Goal: Task Accomplishment & Management: Manage account settings

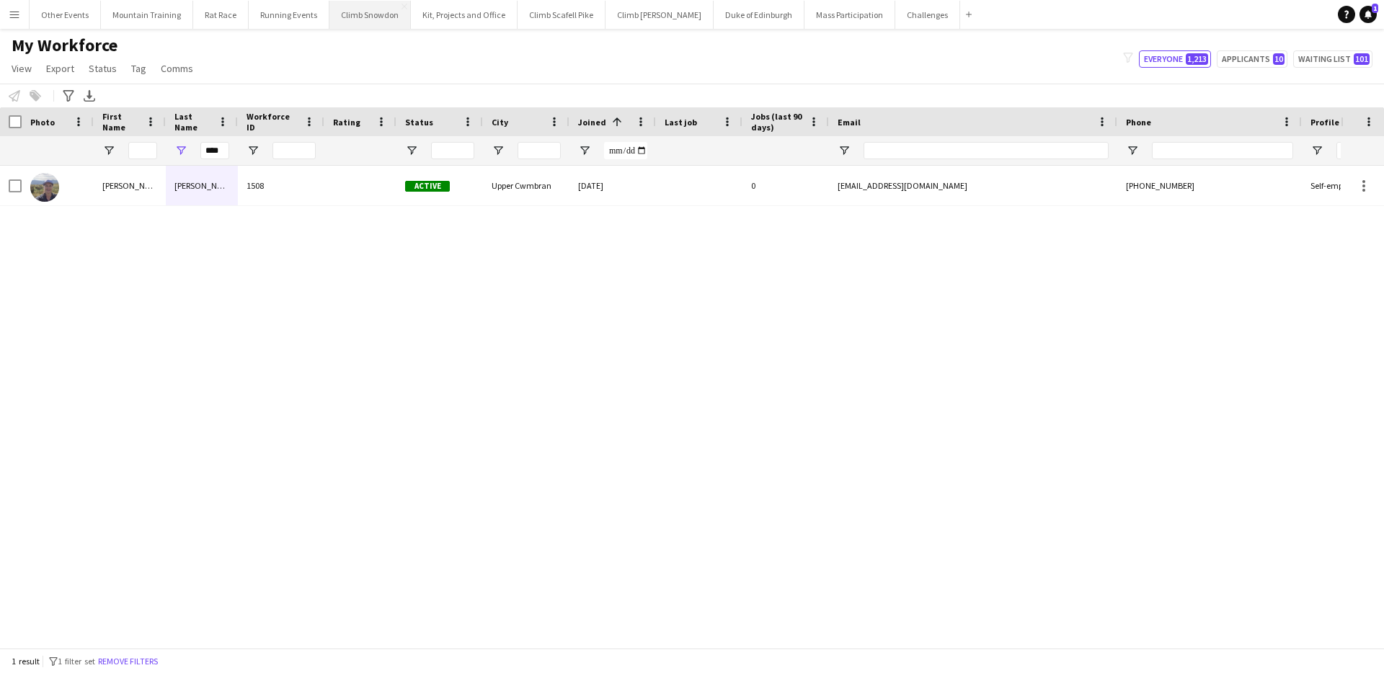
click at [375, 17] on button "Climb Snowdon Close" at bounding box center [369, 15] width 81 height 28
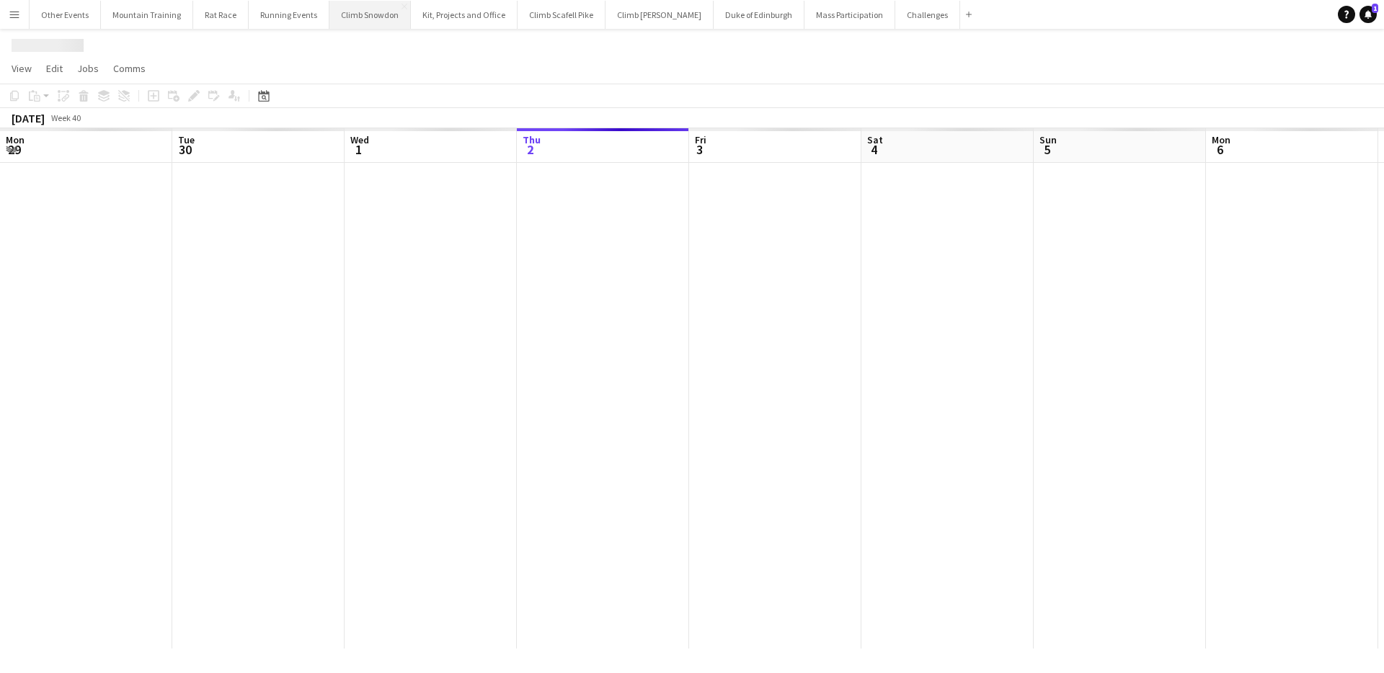
scroll to position [0, 344]
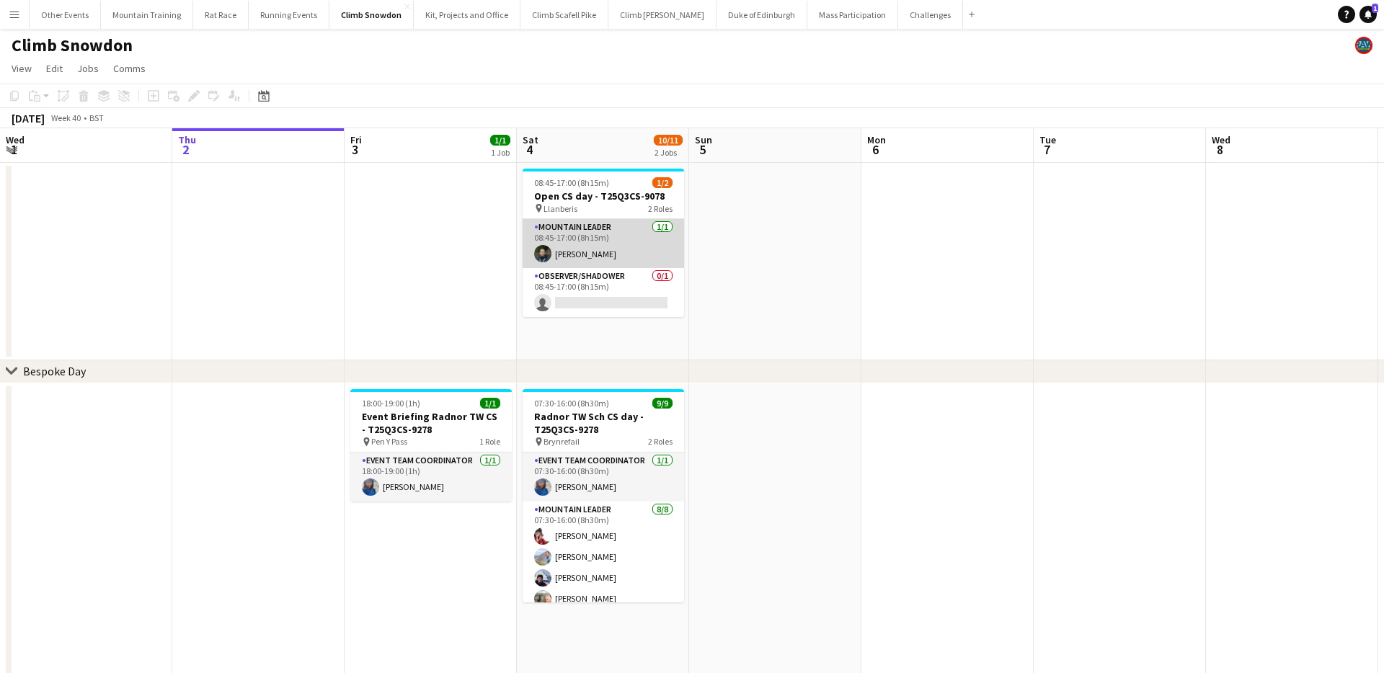
click at [642, 237] on app-card-role "Mountain Leader [DATE] 08:45-17:00 (8h15m) [PERSON_NAME]" at bounding box center [602, 243] width 161 height 49
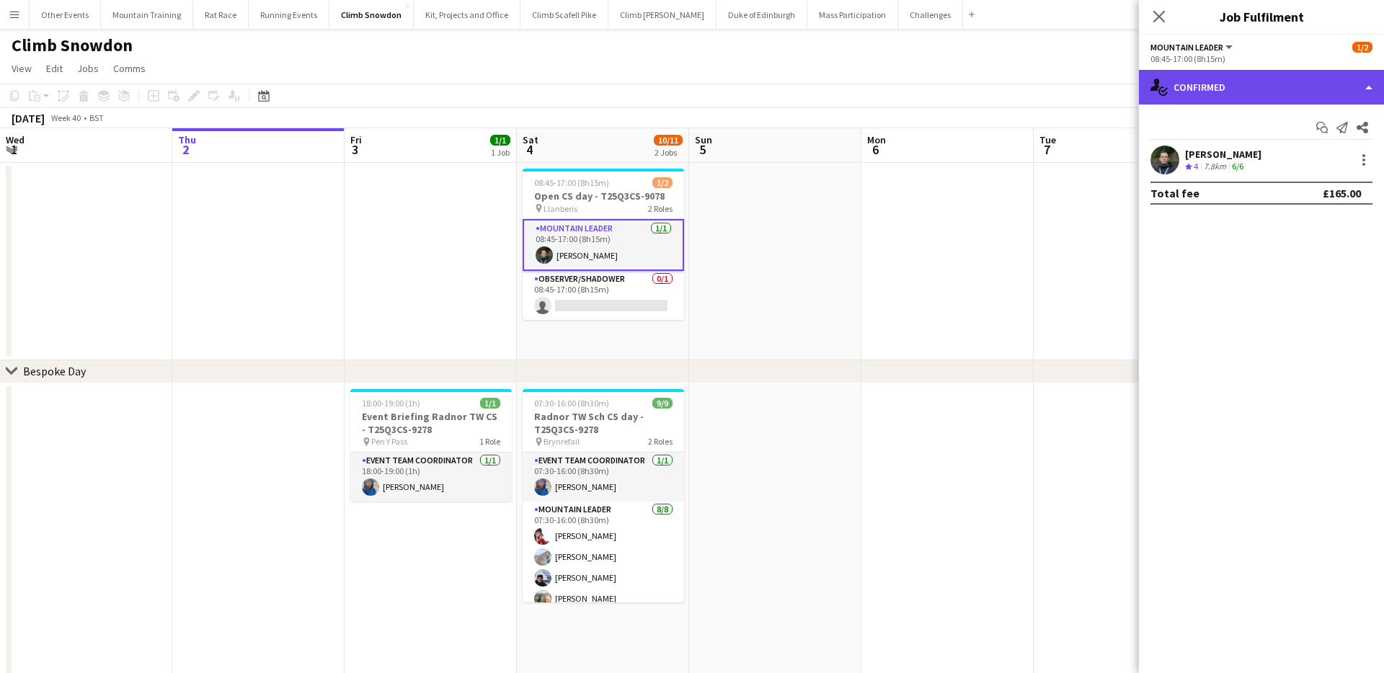
click at [1345, 94] on div "single-neutral-actions-check-2 Confirmed" at bounding box center [1261, 87] width 245 height 35
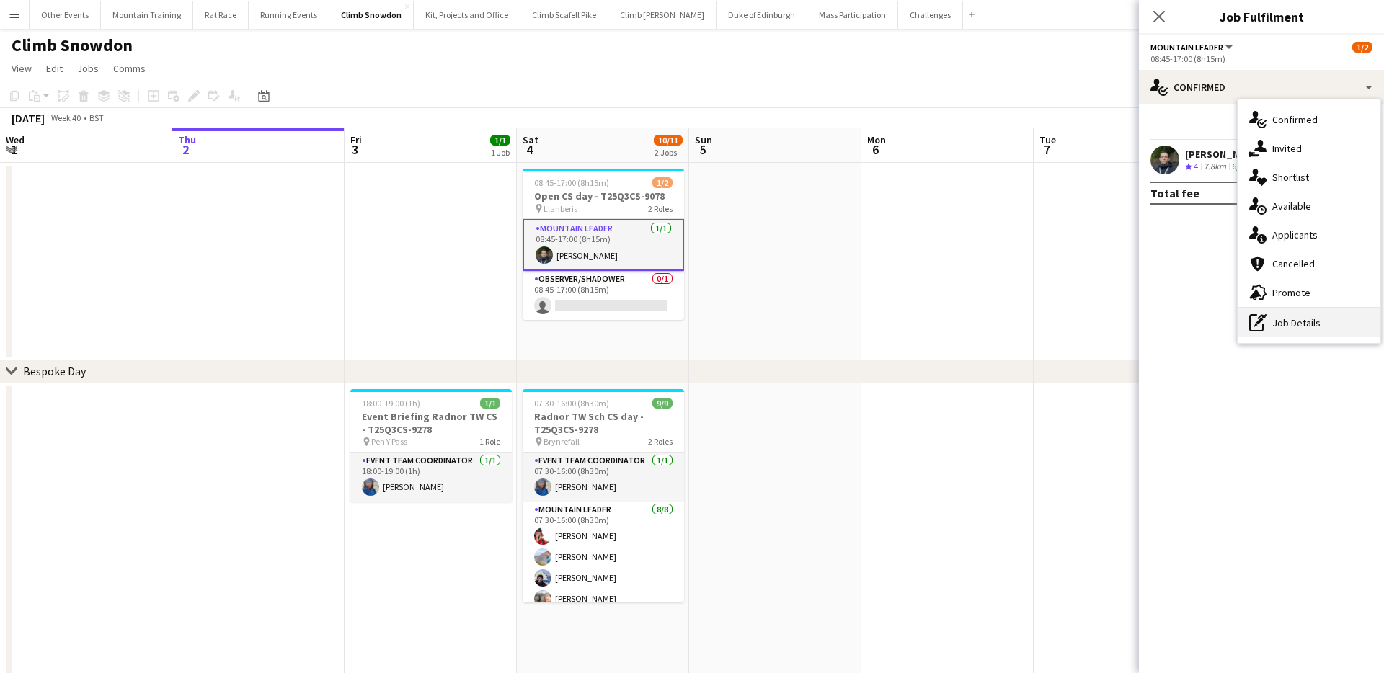
click at [1325, 321] on div "pen-write Job Details" at bounding box center [1308, 322] width 143 height 29
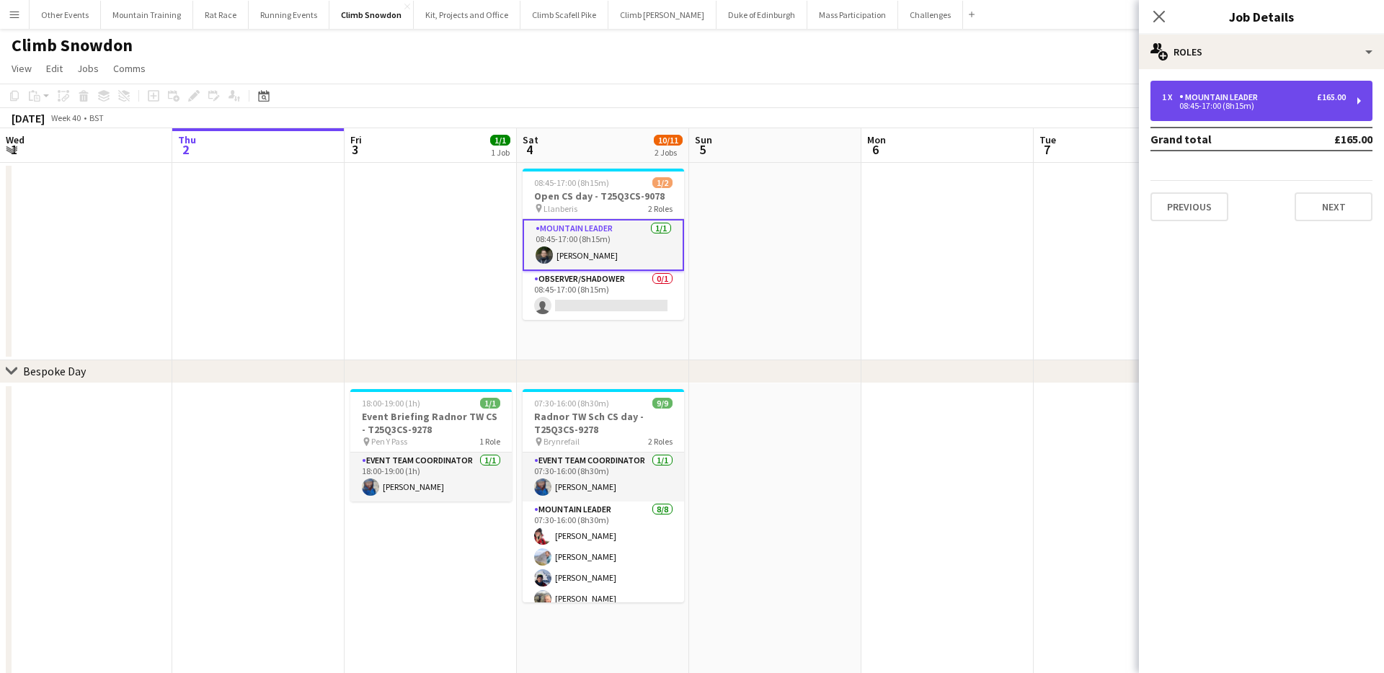
click at [1252, 106] on div "08:45-17:00 (8h15m)" at bounding box center [1254, 105] width 184 height 7
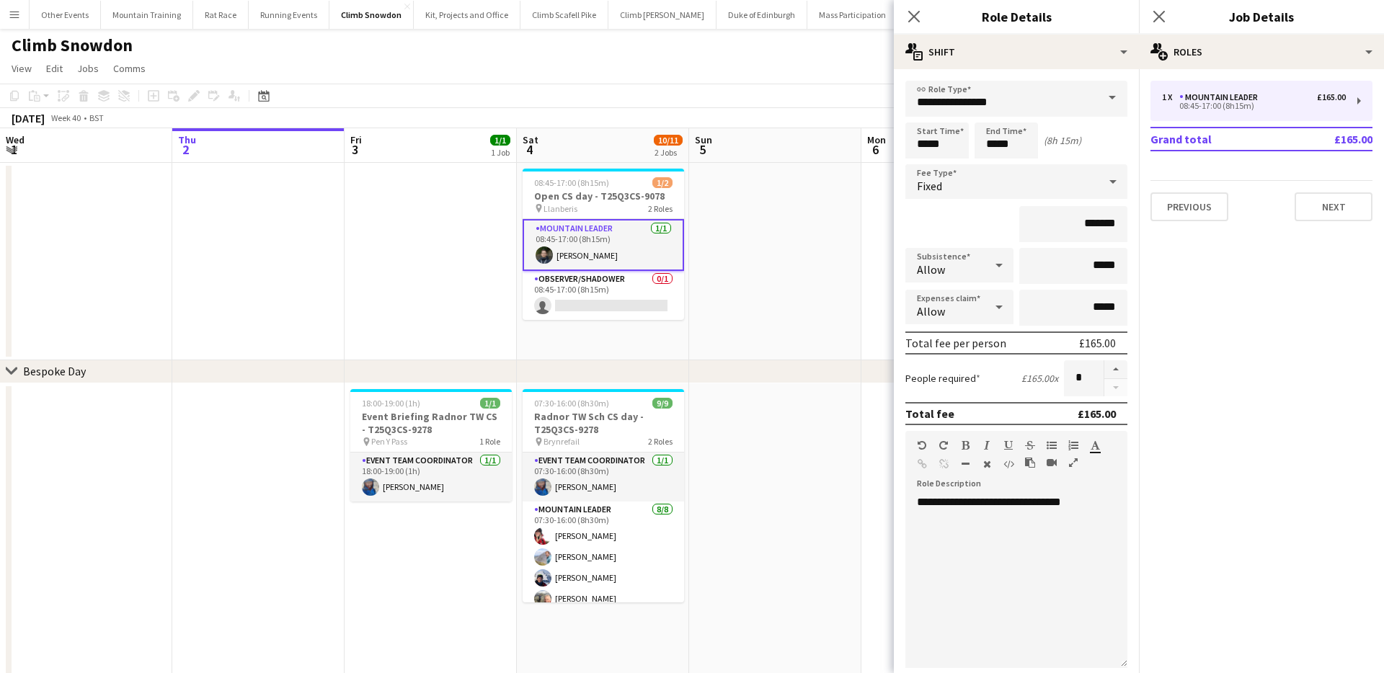
click at [1111, 100] on span at bounding box center [1112, 98] width 30 height 35
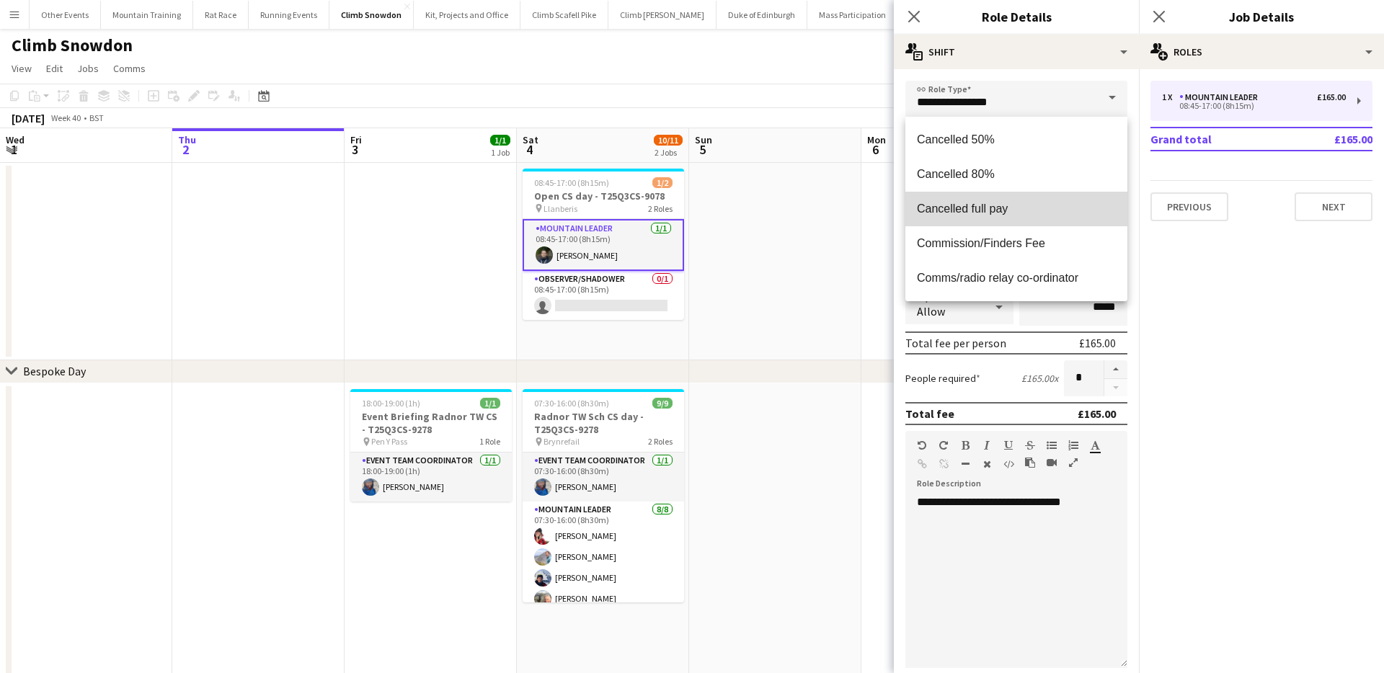
click at [1025, 213] on span "Cancelled full pay" at bounding box center [1016, 209] width 199 height 14
type input "**********"
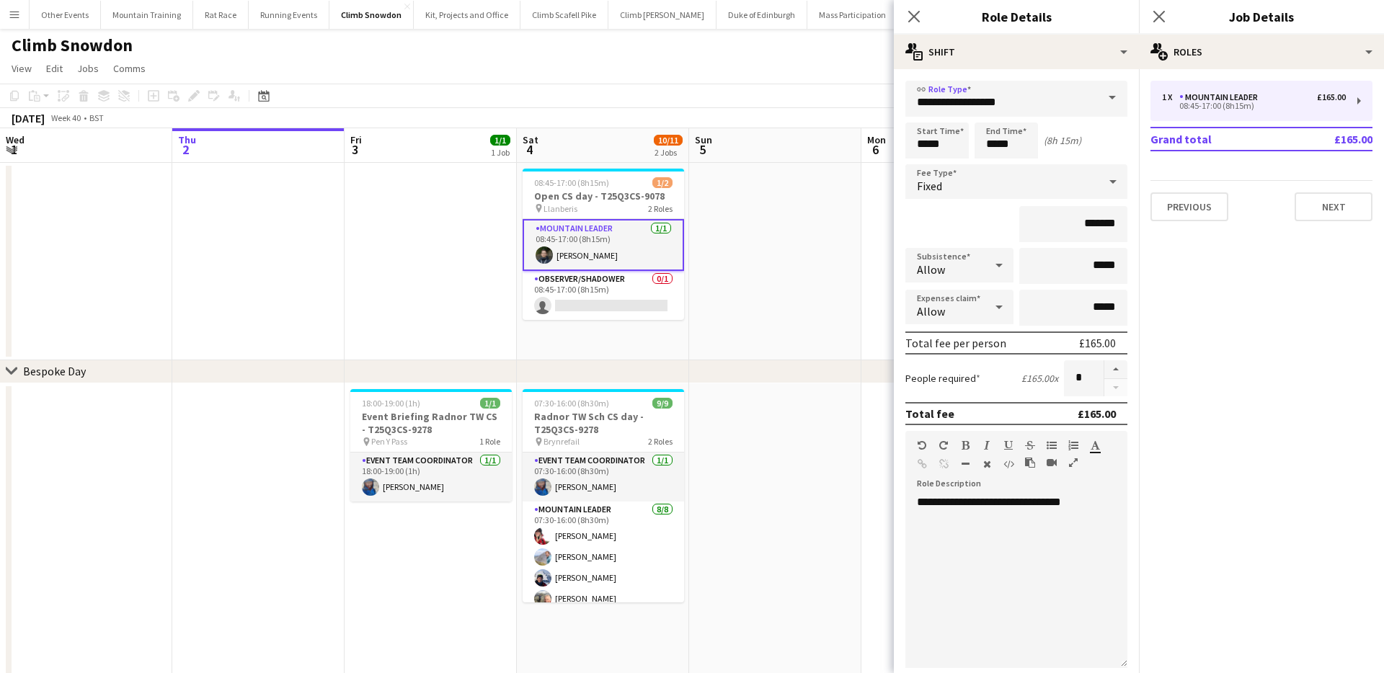
click at [868, 76] on app-page-menu "View Day view expanded Day view collapsed Month view Date picker Jump to [DATE]…" at bounding box center [692, 69] width 1384 height 27
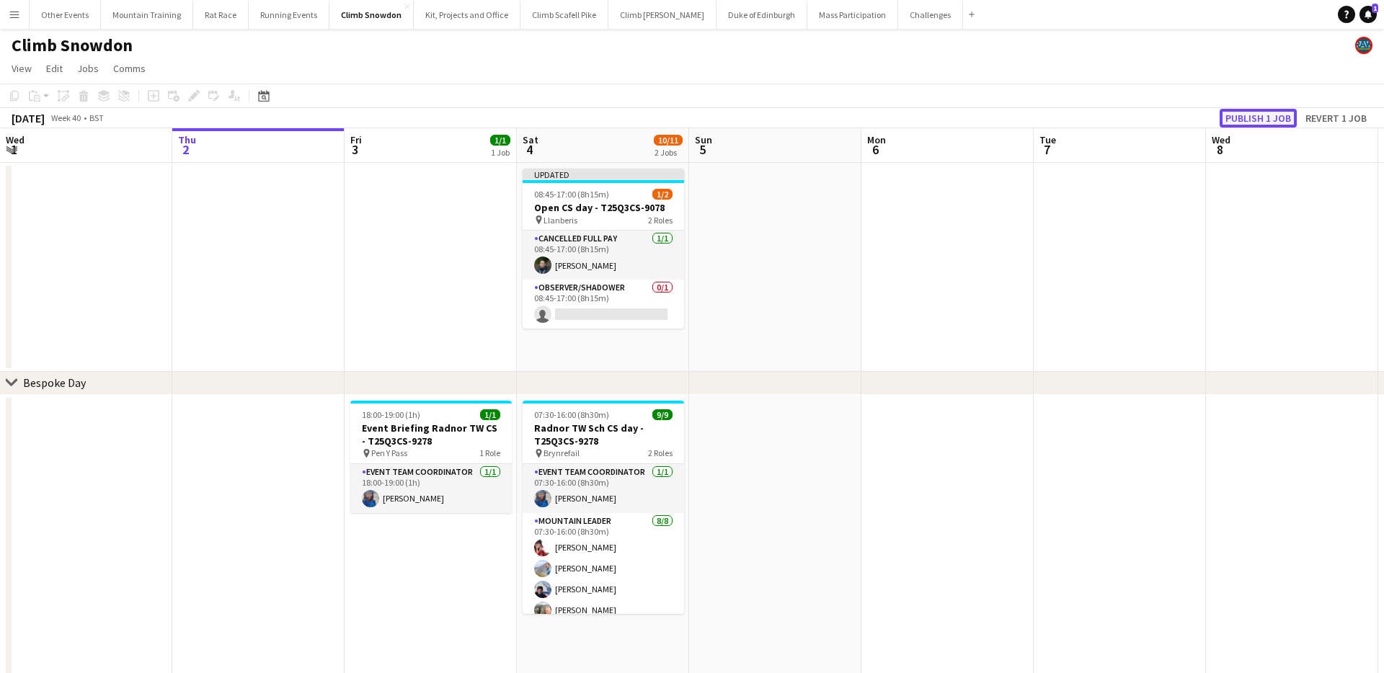
click at [1266, 117] on button "Publish 1 job" at bounding box center [1257, 118] width 77 height 19
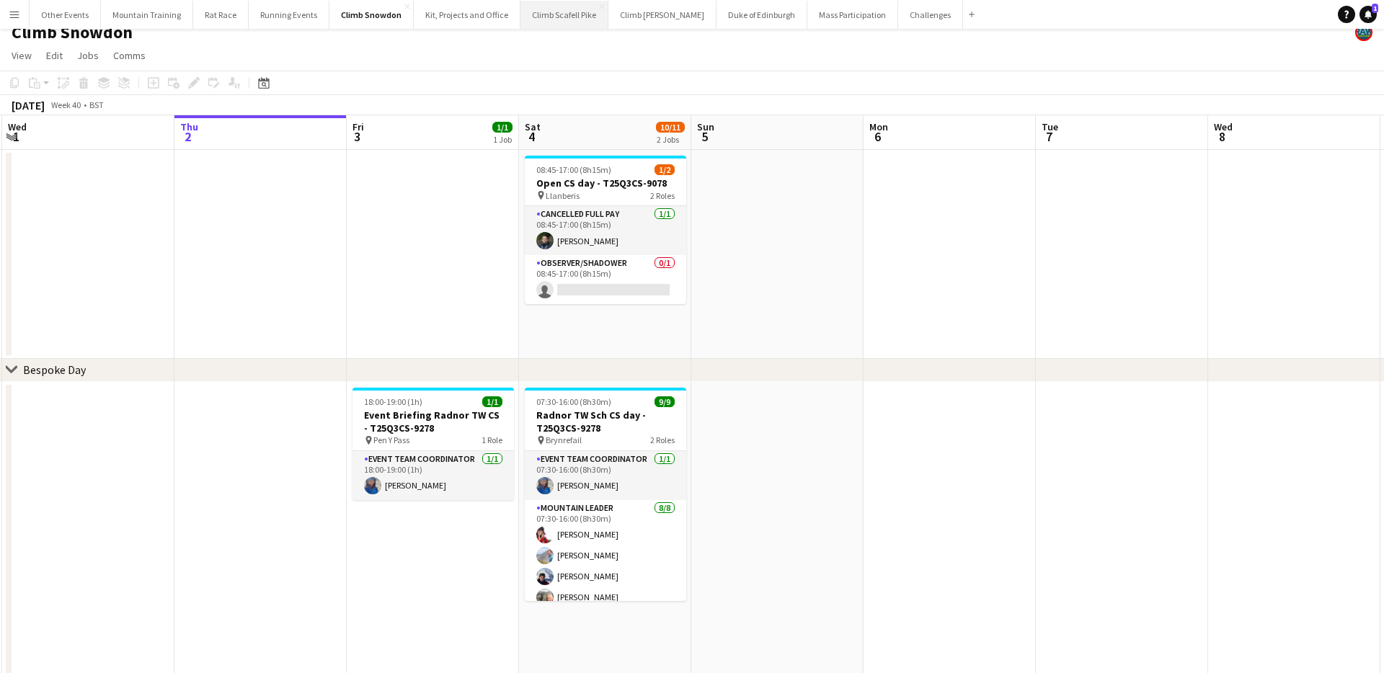
scroll to position [12, 0]
click at [535, 13] on button "Climb Scafell Pike Close" at bounding box center [564, 15] width 88 height 28
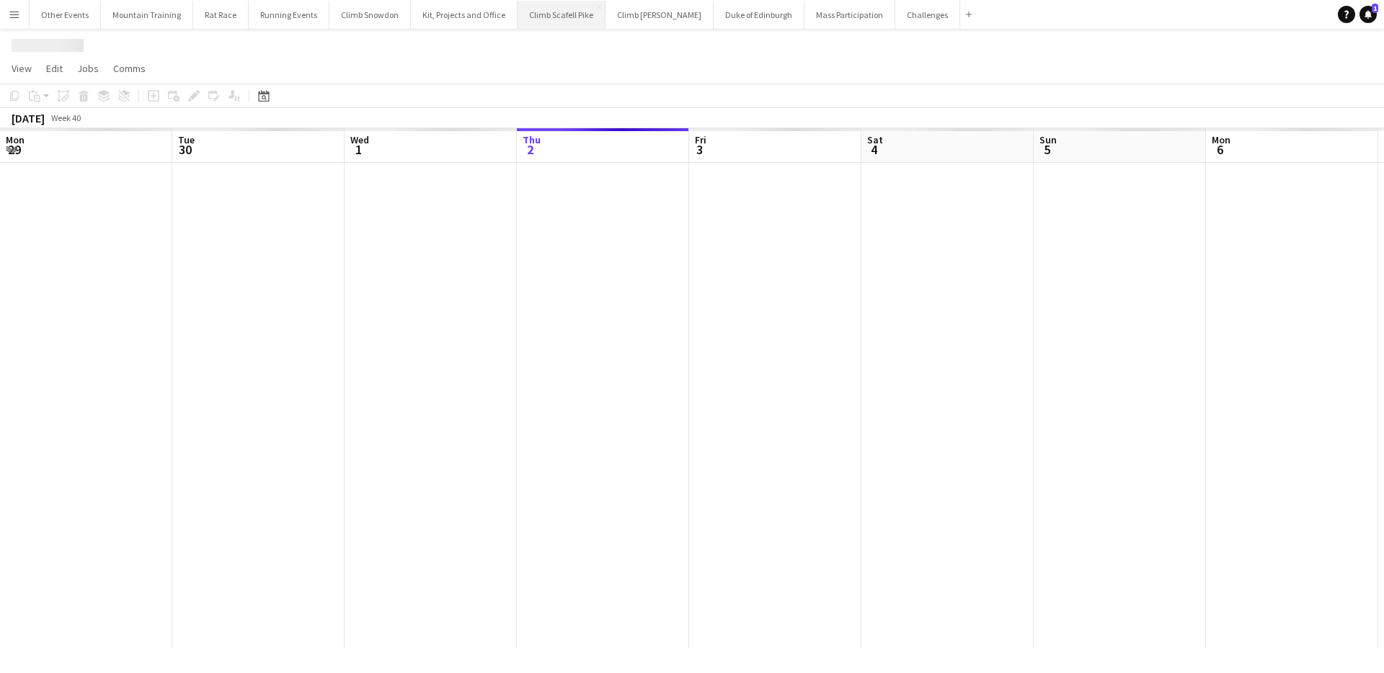
scroll to position [0, 344]
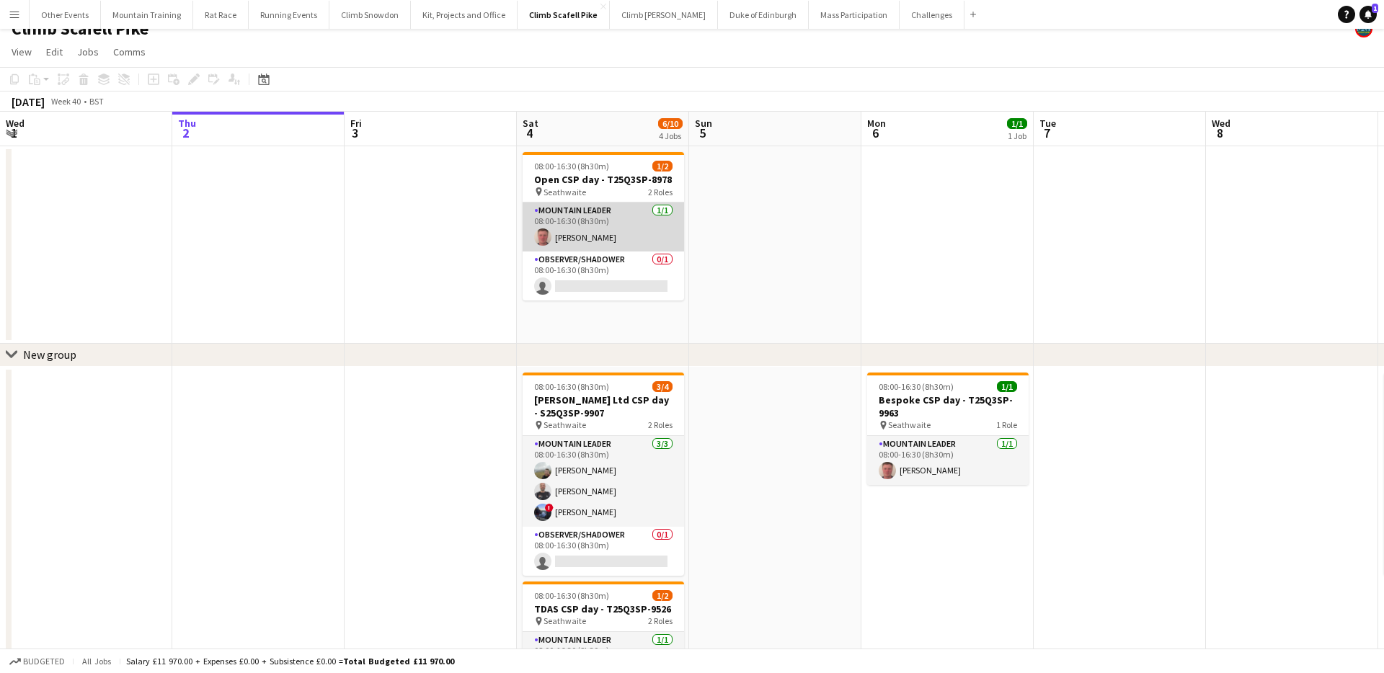
click at [626, 226] on app-card-role "Mountain Leader [DATE] 08:00-16:30 (8h30m) [PERSON_NAME]" at bounding box center [602, 227] width 161 height 49
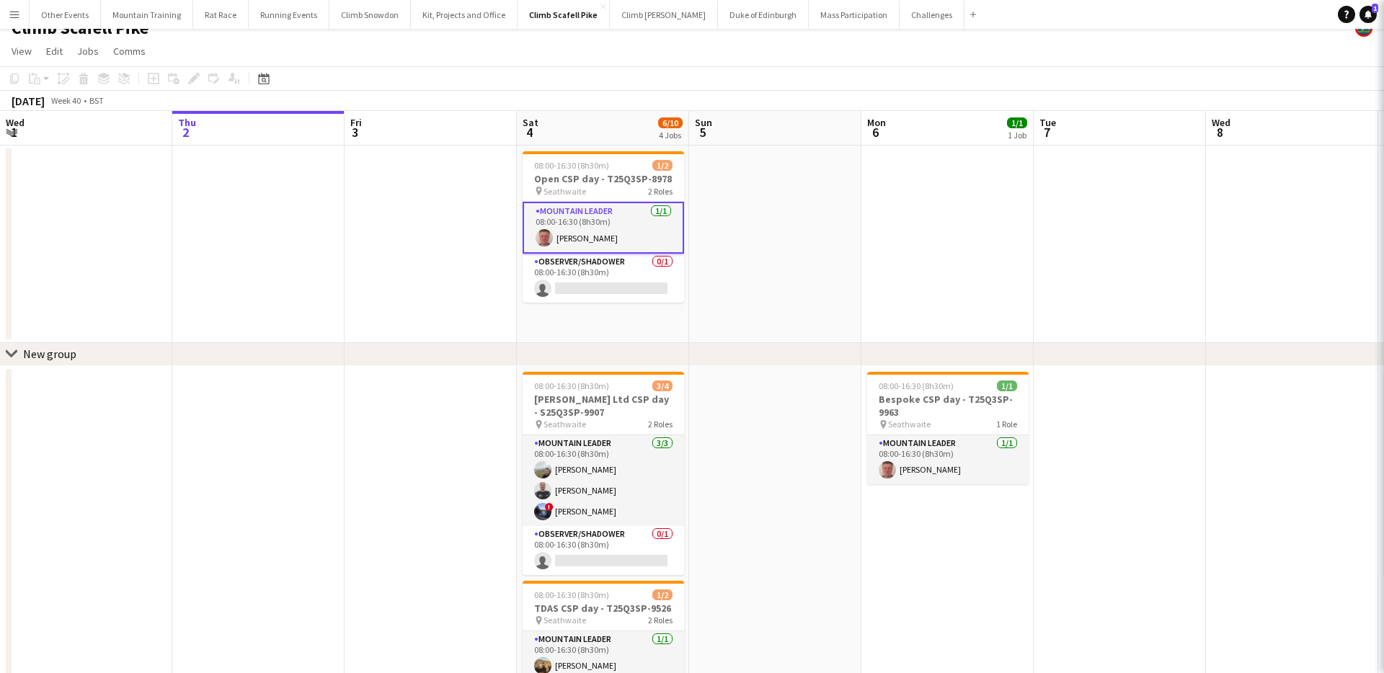
scroll to position [0, 345]
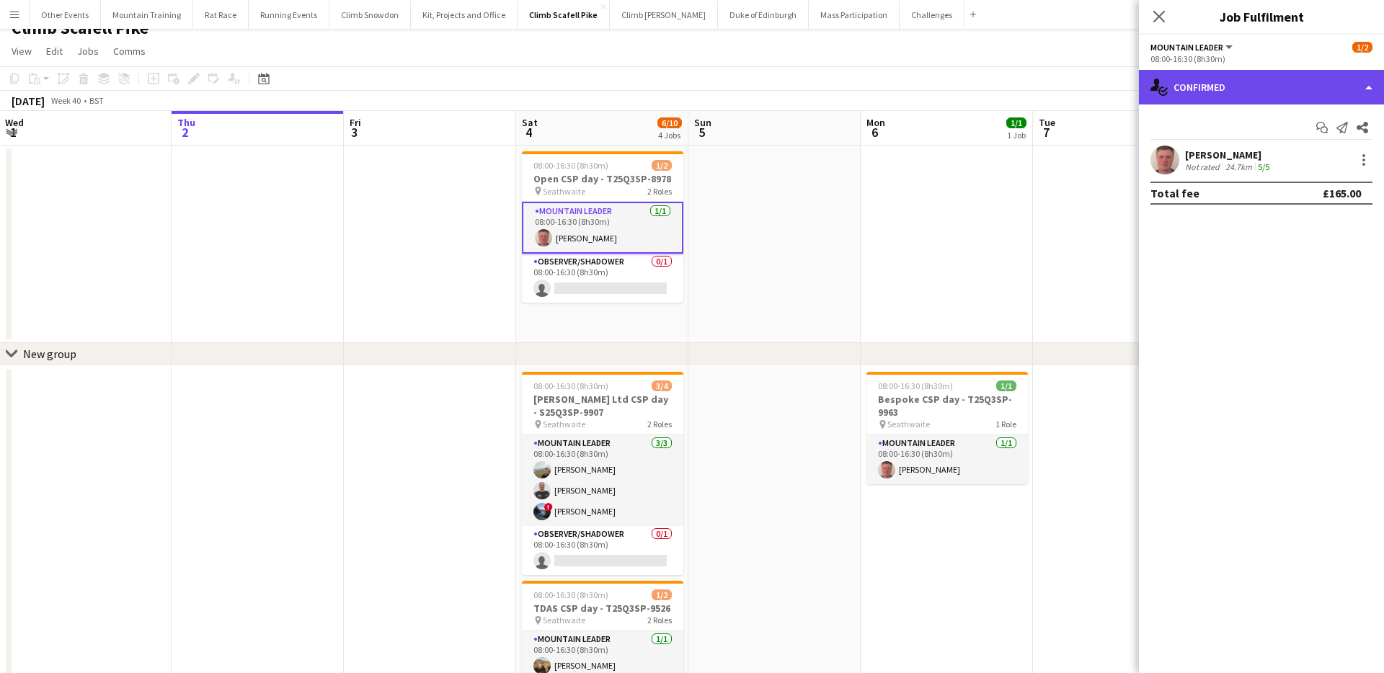
click at [1320, 98] on div "single-neutral-actions-check-2 Confirmed" at bounding box center [1261, 87] width 245 height 35
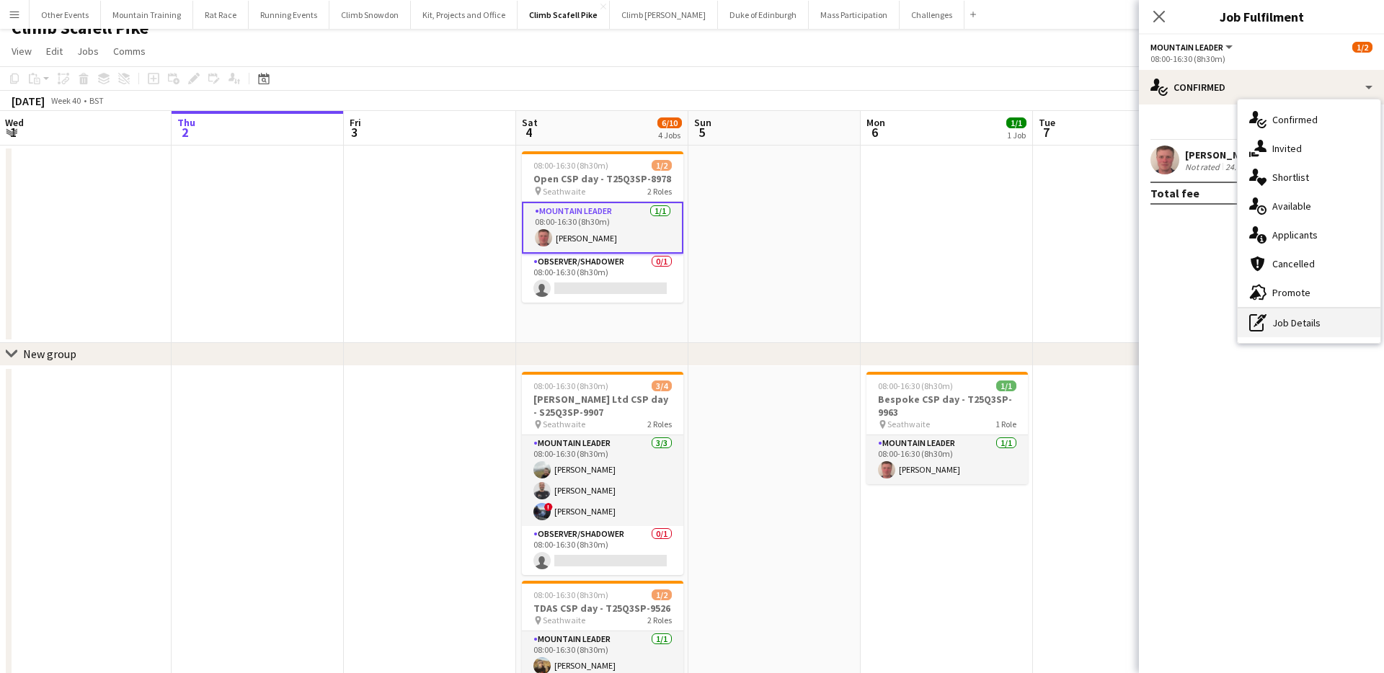
click at [1308, 310] on div "pen-write Job Details" at bounding box center [1308, 322] width 143 height 29
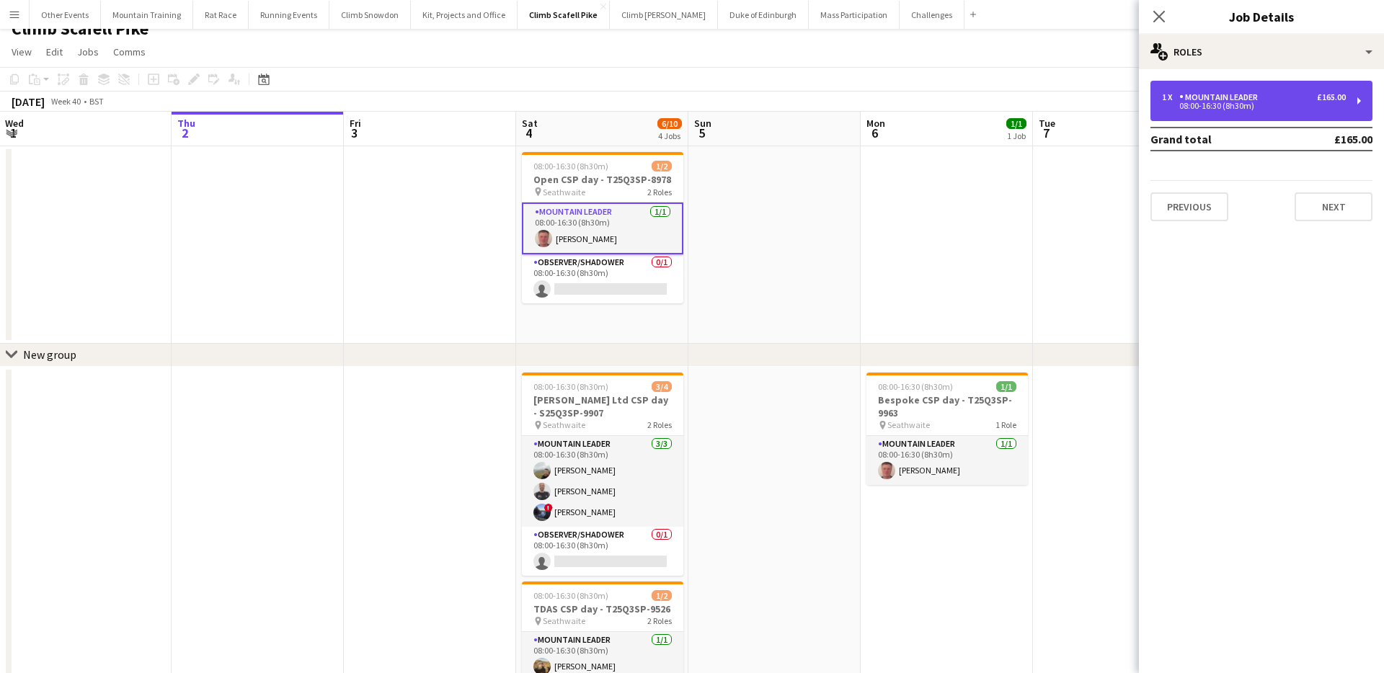
click at [1259, 99] on div "Mountain Leader" at bounding box center [1221, 97] width 84 height 10
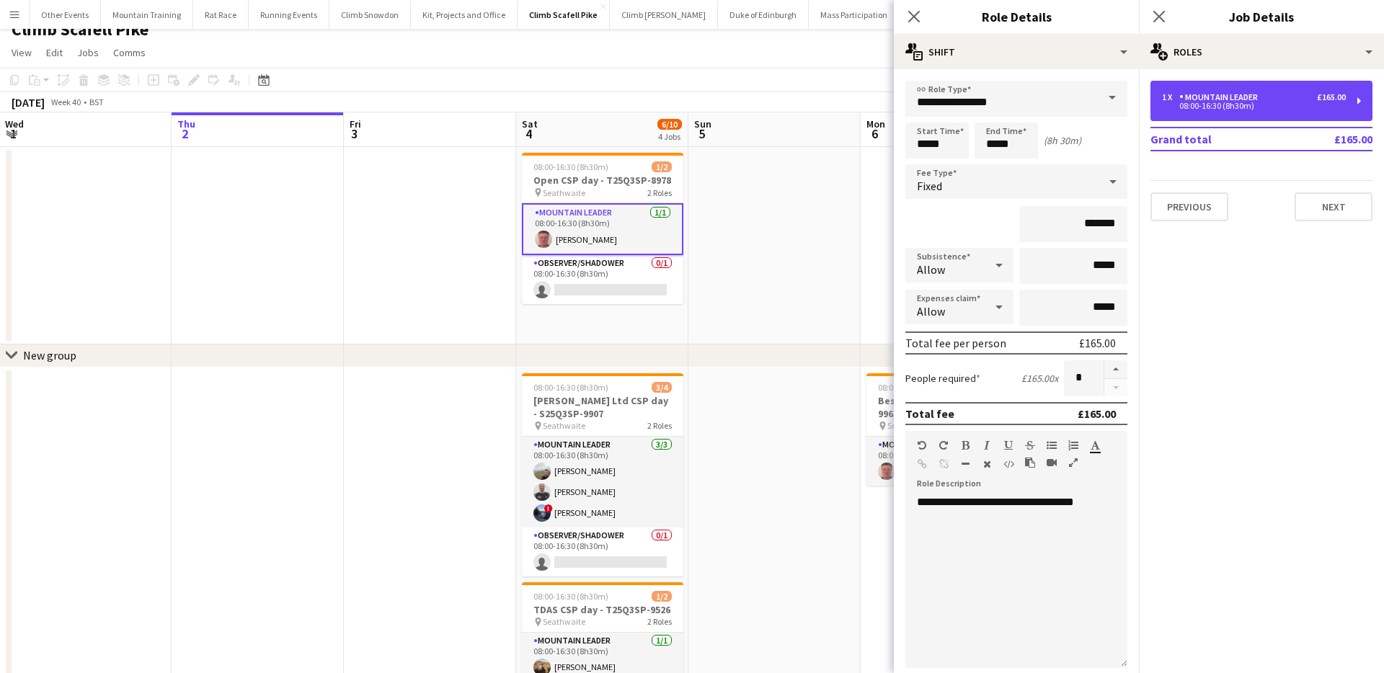
scroll to position [0, 0]
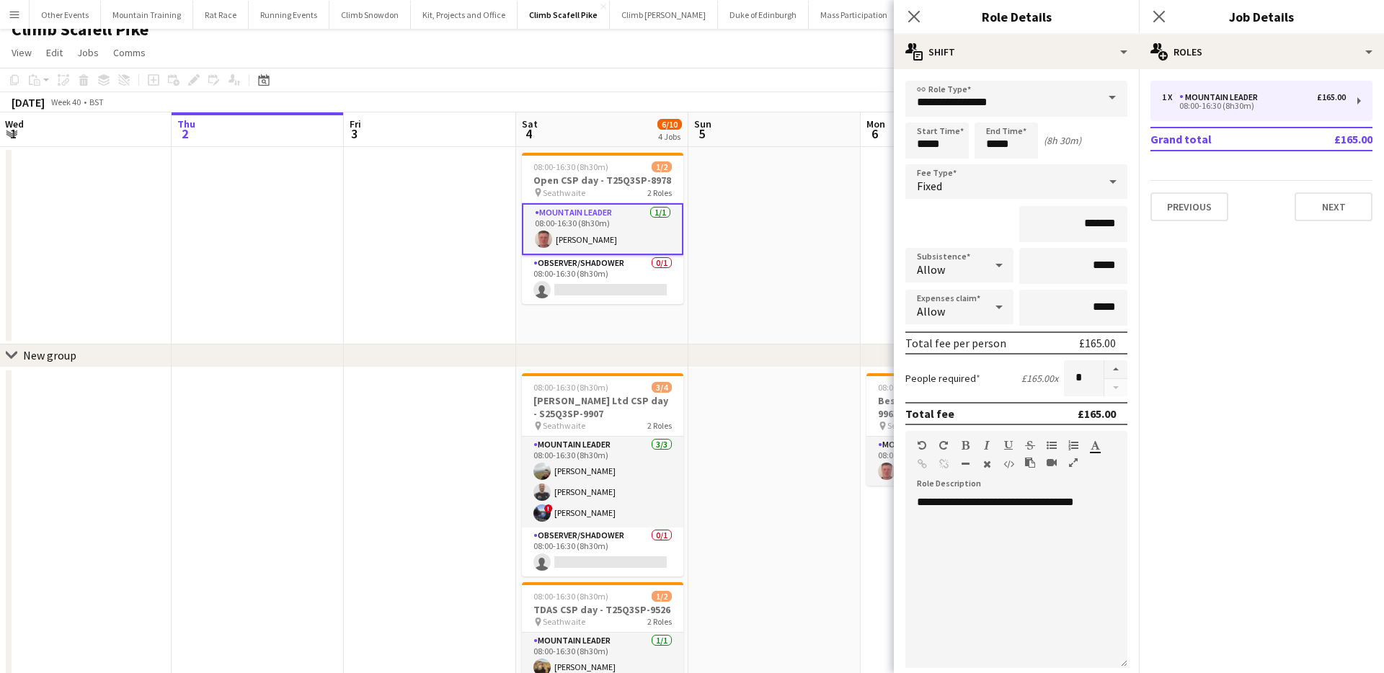
click at [1110, 89] on span at bounding box center [1112, 98] width 30 height 35
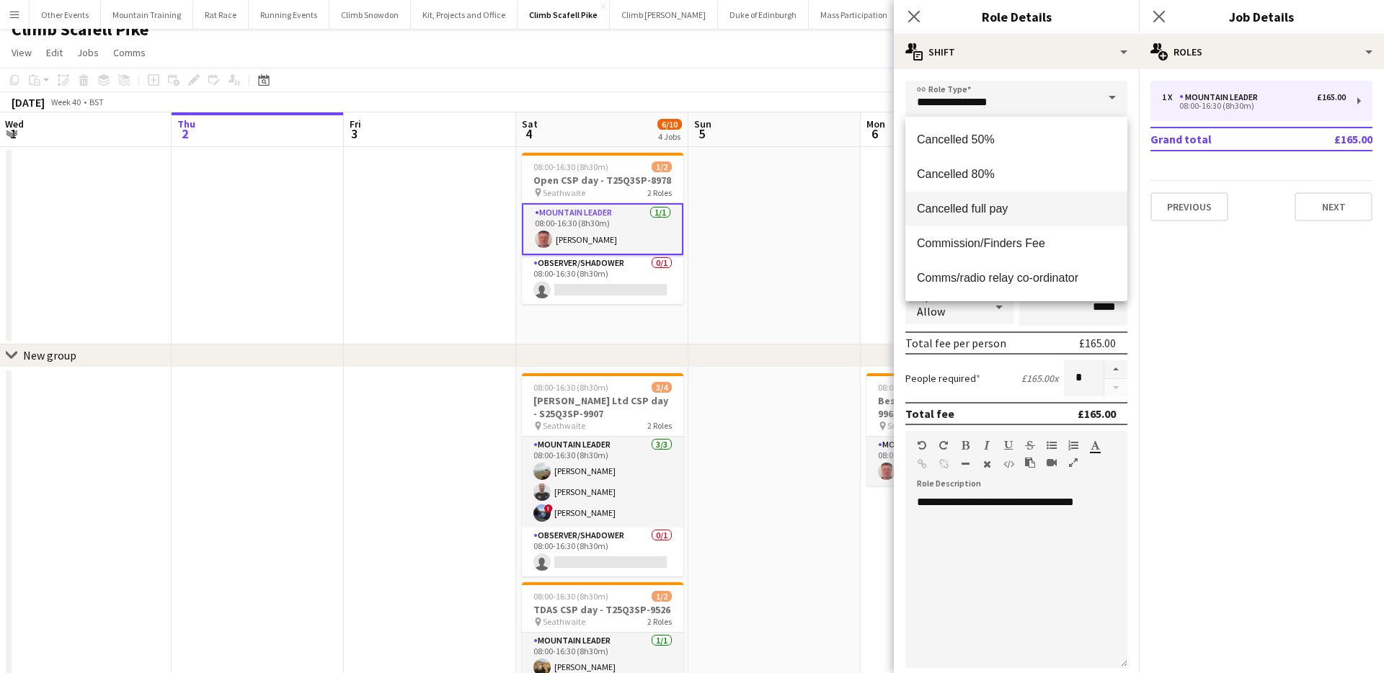
scroll to position [2, 0]
click at [1009, 210] on span "Cancelled full pay" at bounding box center [1016, 207] width 199 height 14
type input "**********"
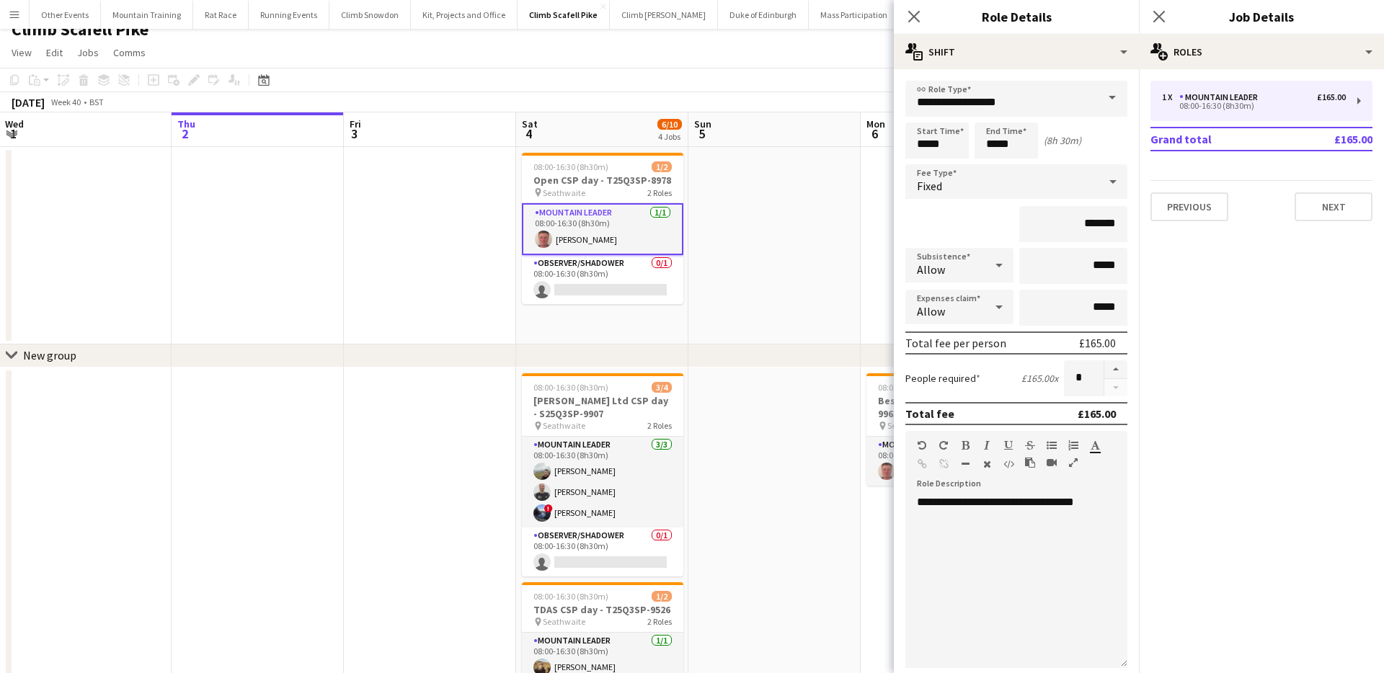
click at [842, 63] on app-page-menu "View Day view expanded Day view collapsed Month view Date picker Jump to [DATE]…" at bounding box center [692, 53] width 1384 height 27
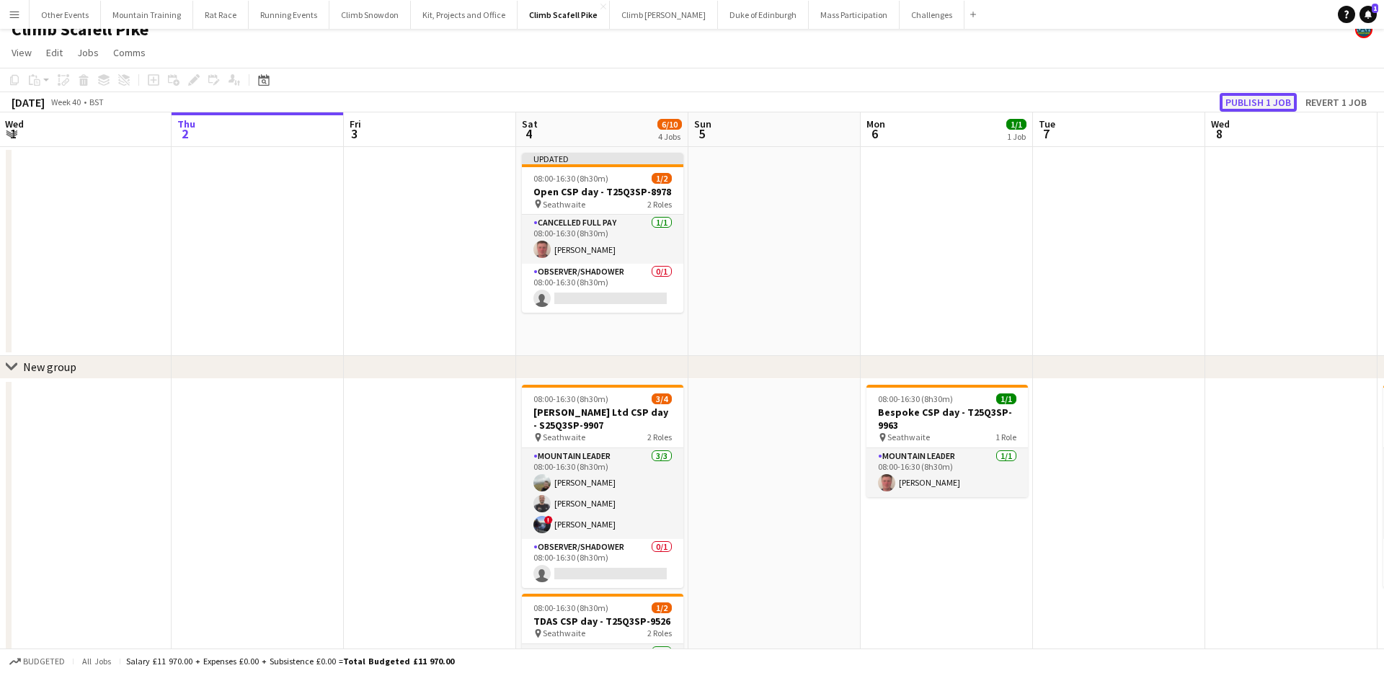
click at [1242, 100] on button "Publish 1 job" at bounding box center [1257, 102] width 77 height 19
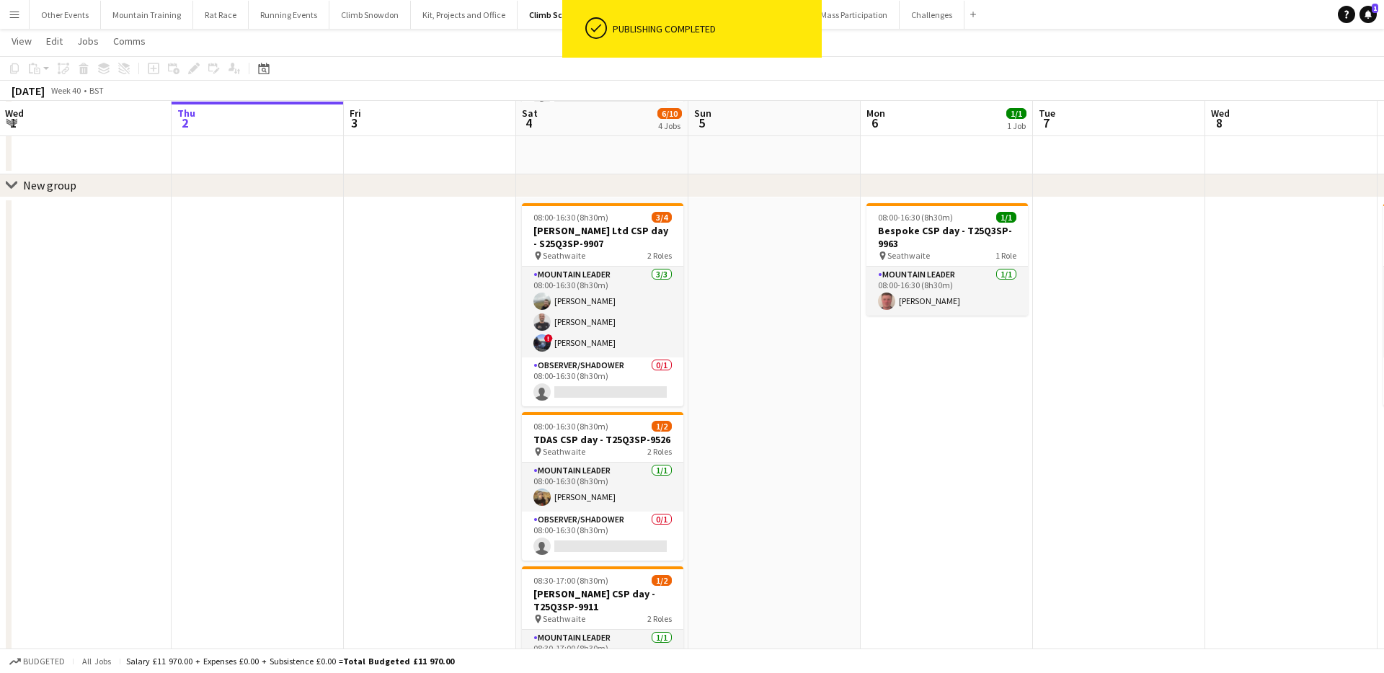
scroll to position [197, 0]
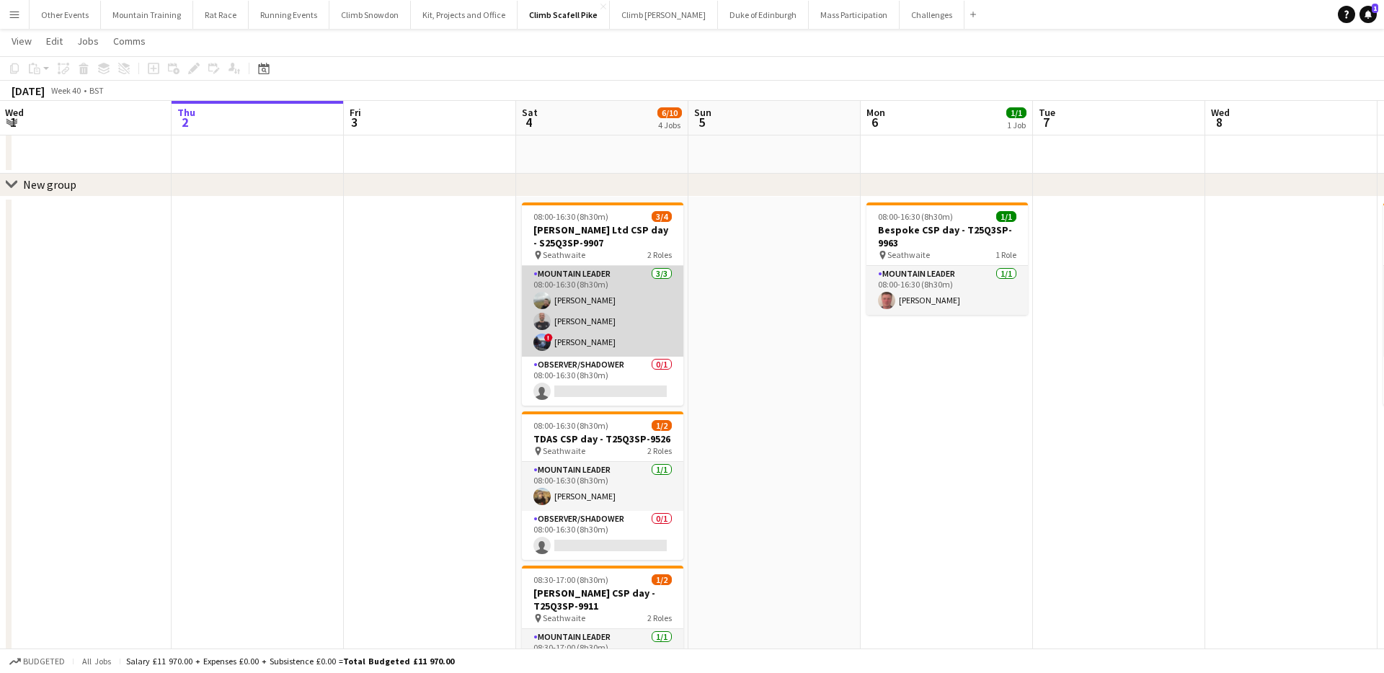
click at [608, 308] on app-card-role "Mountain Leader [DATE] 08:00-16:30 (8h30m) [PERSON_NAME] [PERSON_NAME] ! [PERSO…" at bounding box center [602, 311] width 161 height 91
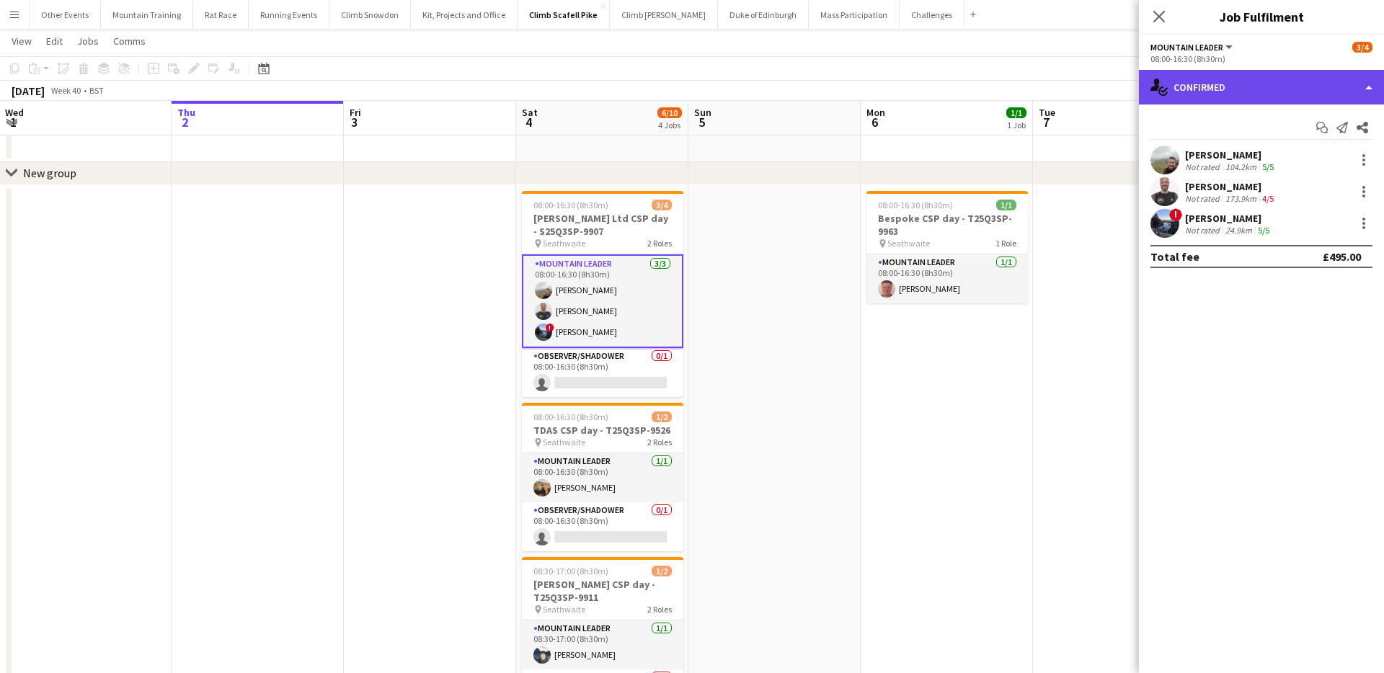
click at [1337, 87] on div "single-neutral-actions-check-2 Confirmed" at bounding box center [1261, 87] width 245 height 35
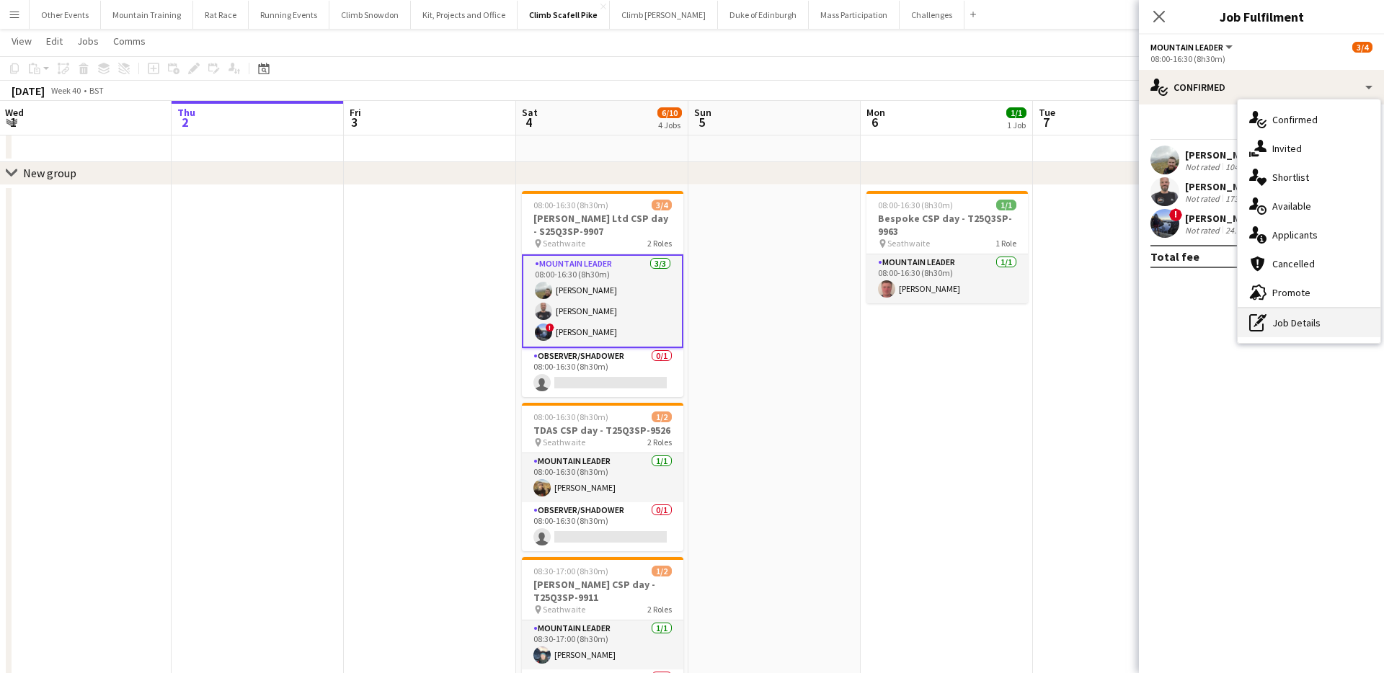
click at [1309, 336] on div "pen-write Job Details" at bounding box center [1308, 322] width 143 height 29
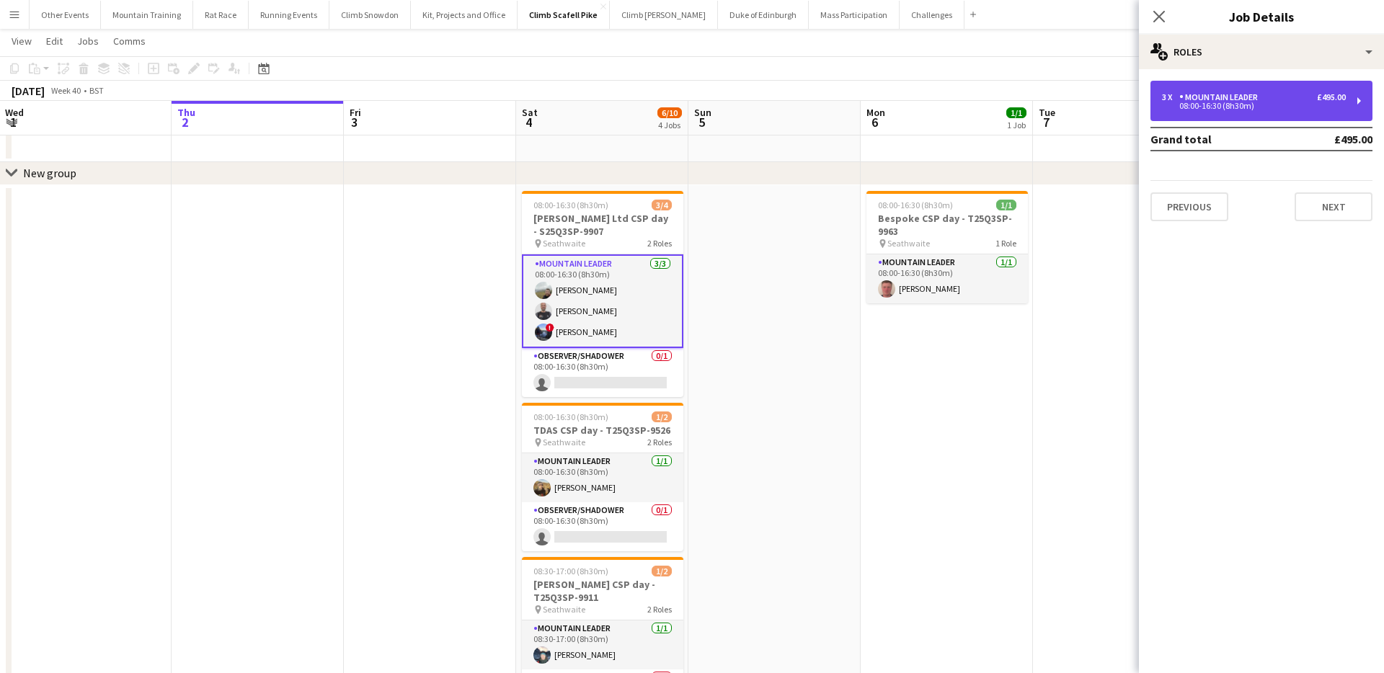
click at [1262, 110] on div "3 x Mountain Leader £495.00 08:00-16:30 (8h30m)" at bounding box center [1261, 101] width 222 height 40
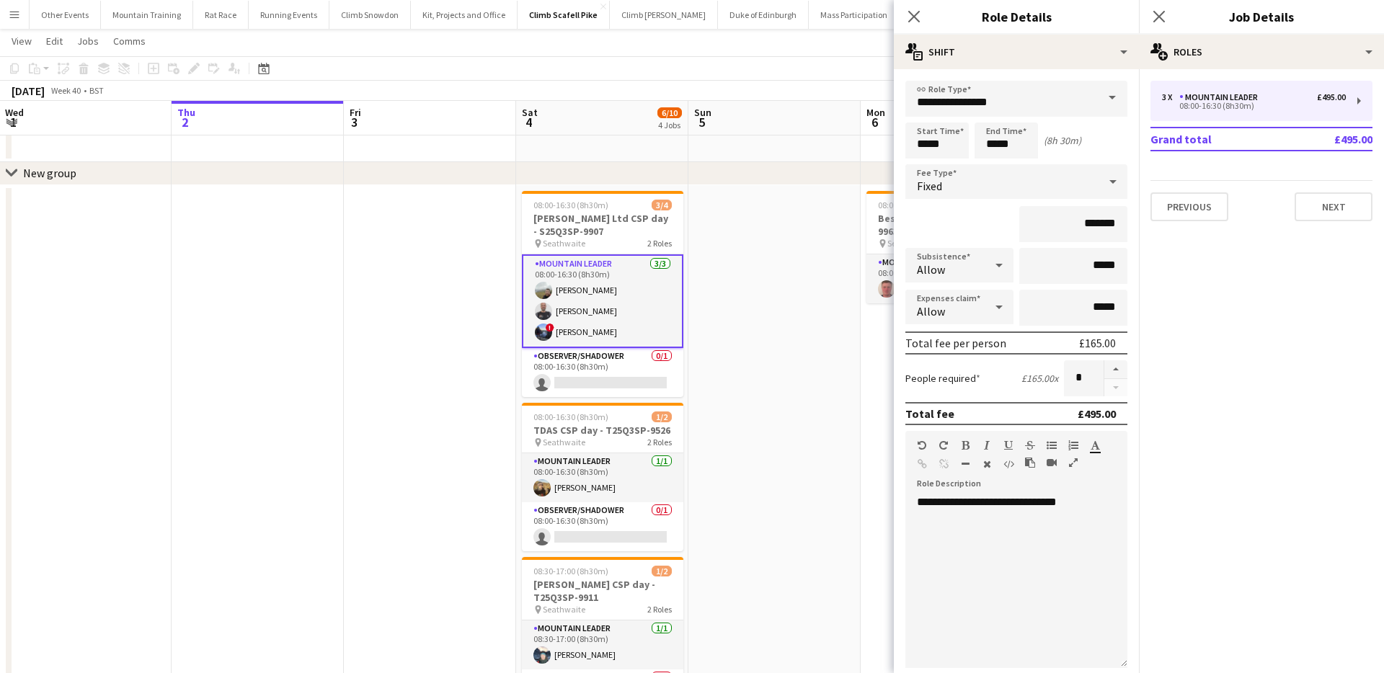
click at [1116, 91] on span at bounding box center [1112, 98] width 30 height 35
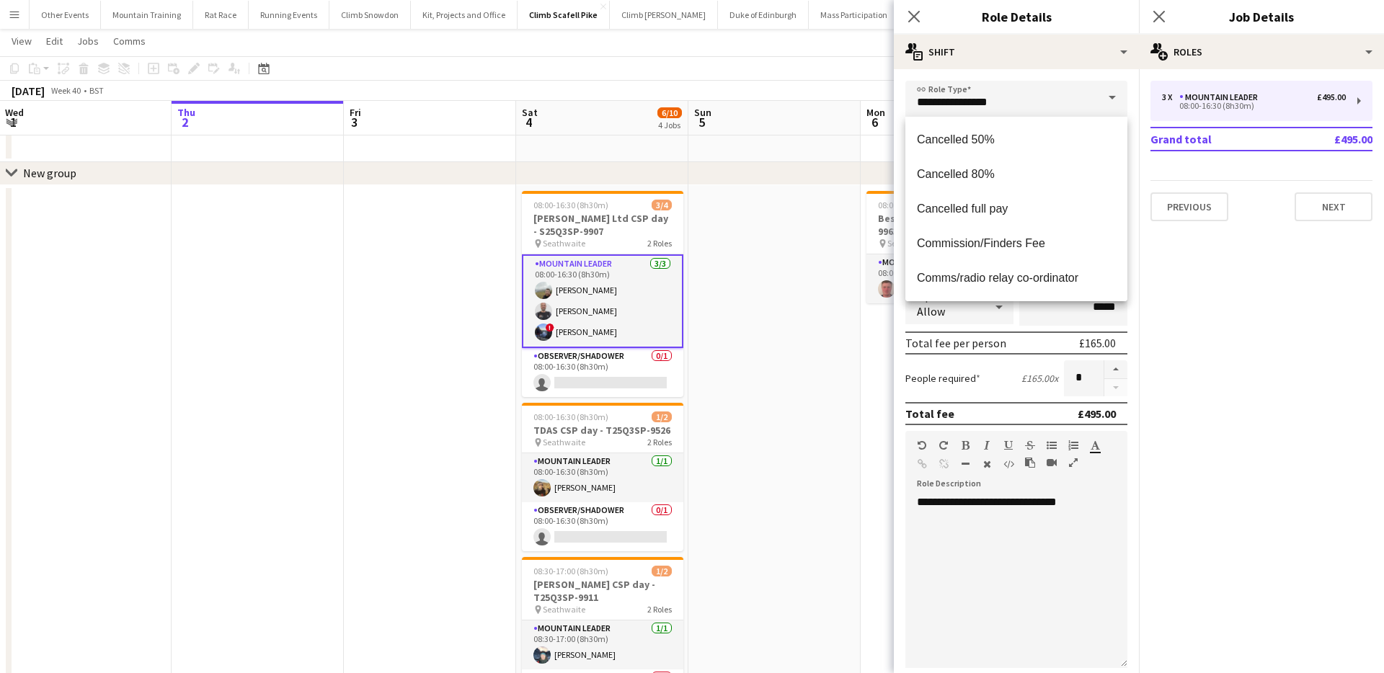
click at [1204, 306] on mat-expansion-panel "pencil3 General details 3 x Mountain Leader £495.00 08:00-16:30 (8h30m) Grand t…" at bounding box center [1261, 371] width 245 height 604
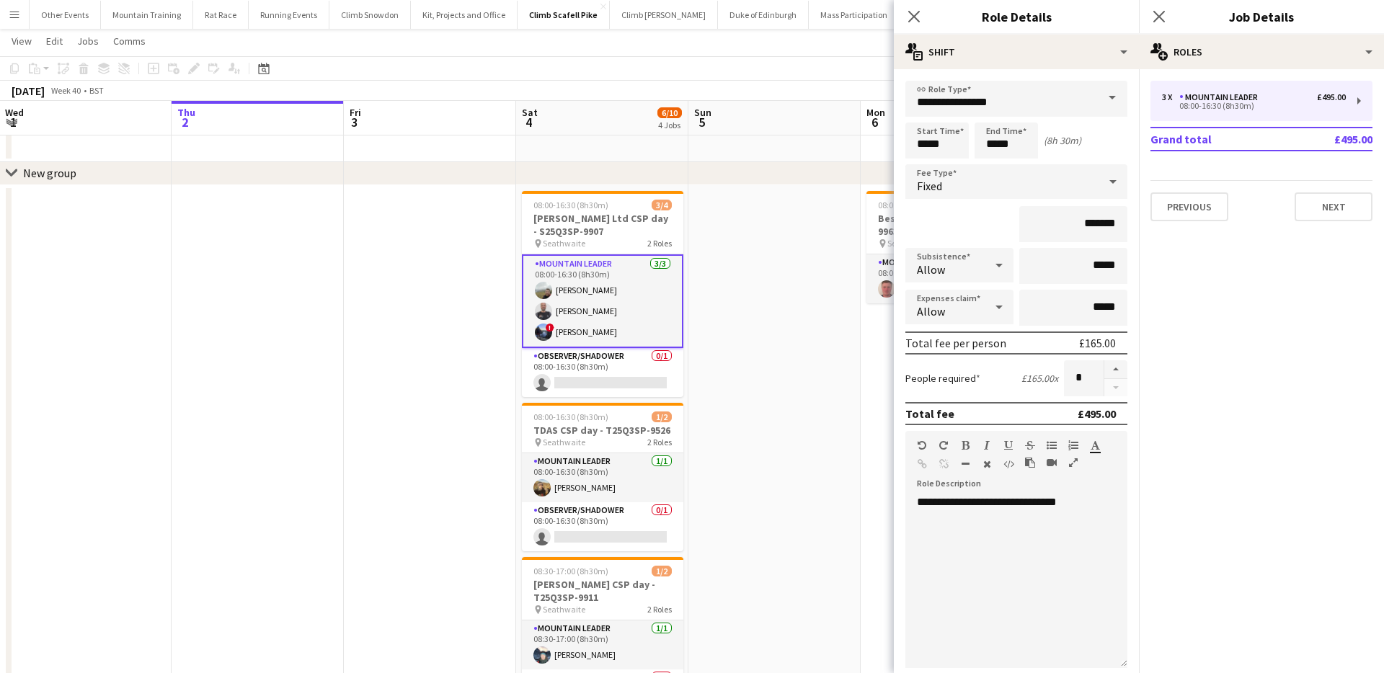
click at [759, 393] on app-date-cell at bounding box center [774, 473] width 172 height 576
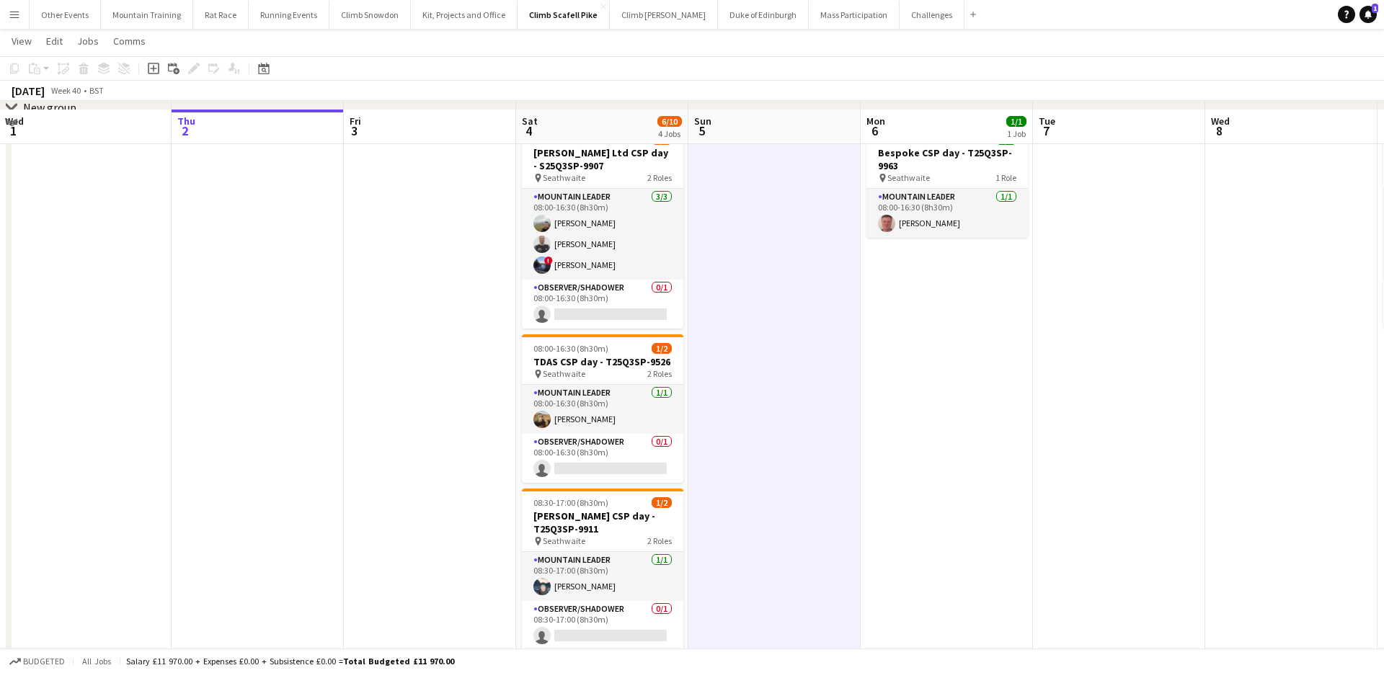
scroll to position [306, 0]
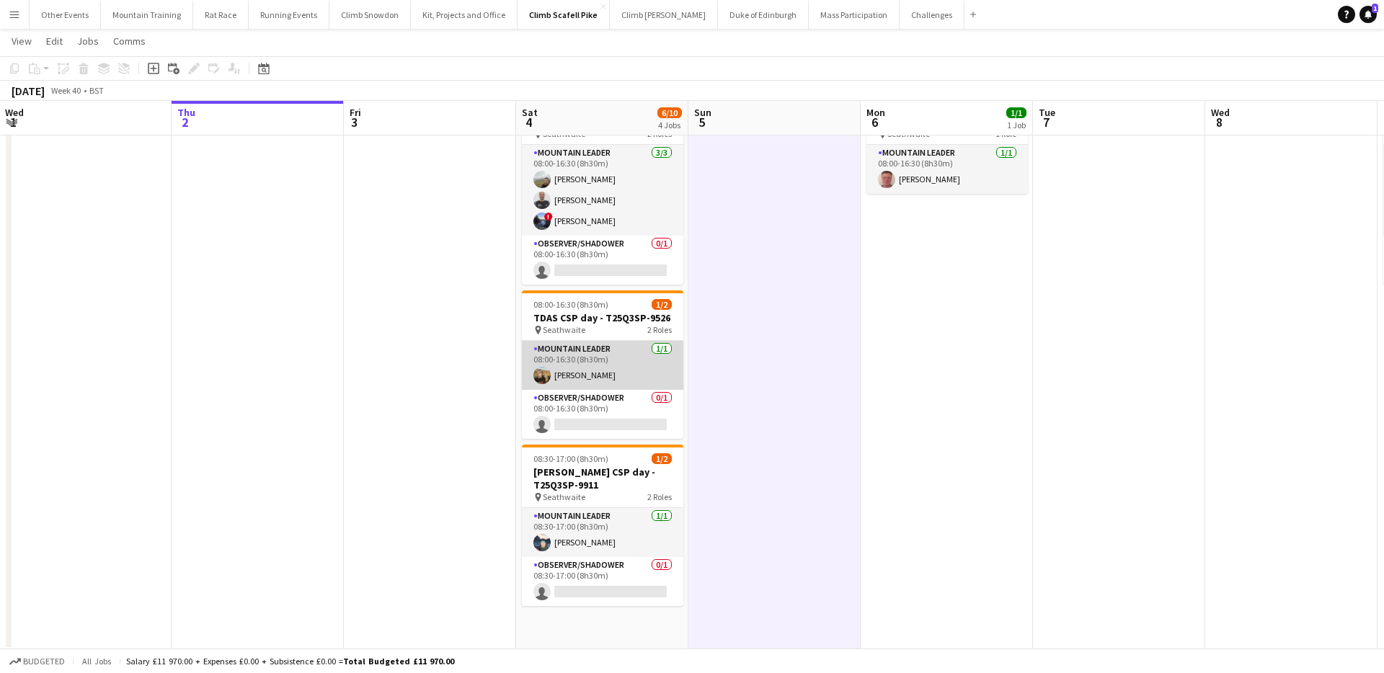
click at [647, 371] on app-card-role "Mountain Leader [DATE] 08:00-16:30 (8h30m) [PERSON_NAME]" at bounding box center [602, 365] width 161 height 49
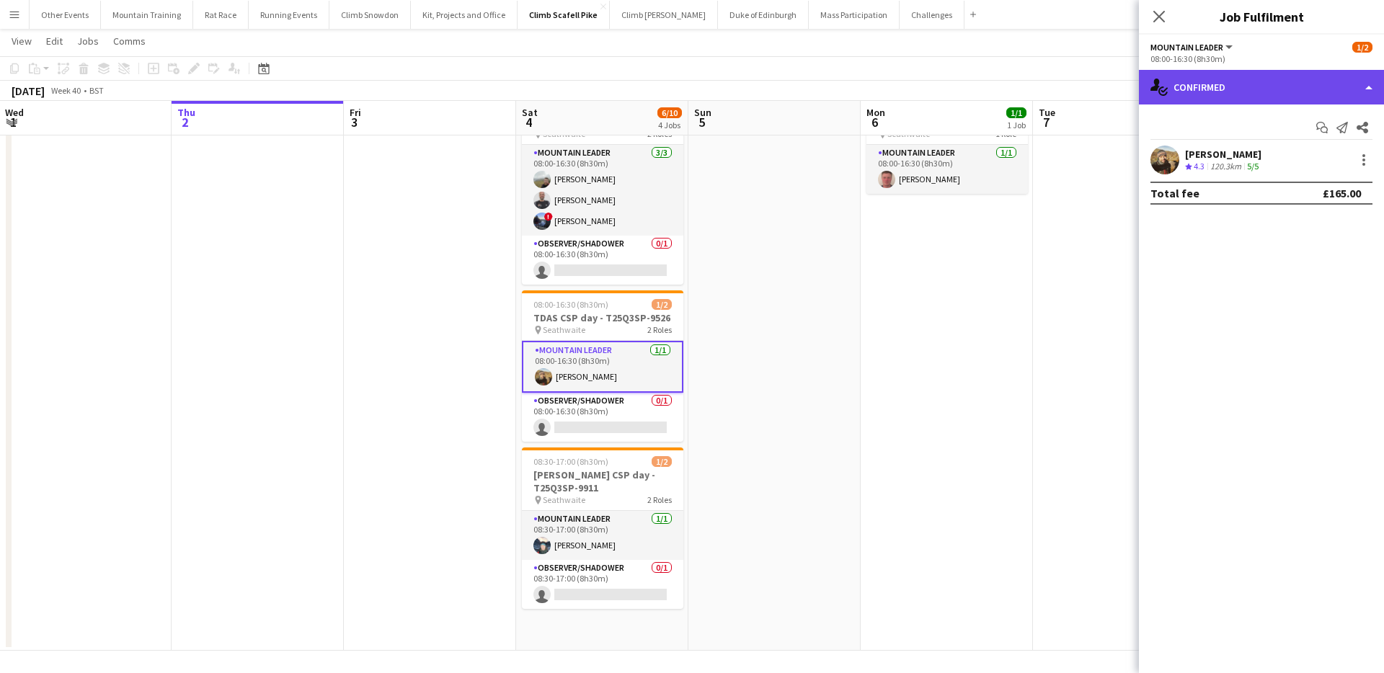
click at [1327, 92] on div "single-neutral-actions-check-2 Confirmed" at bounding box center [1261, 87] width 245 height 35
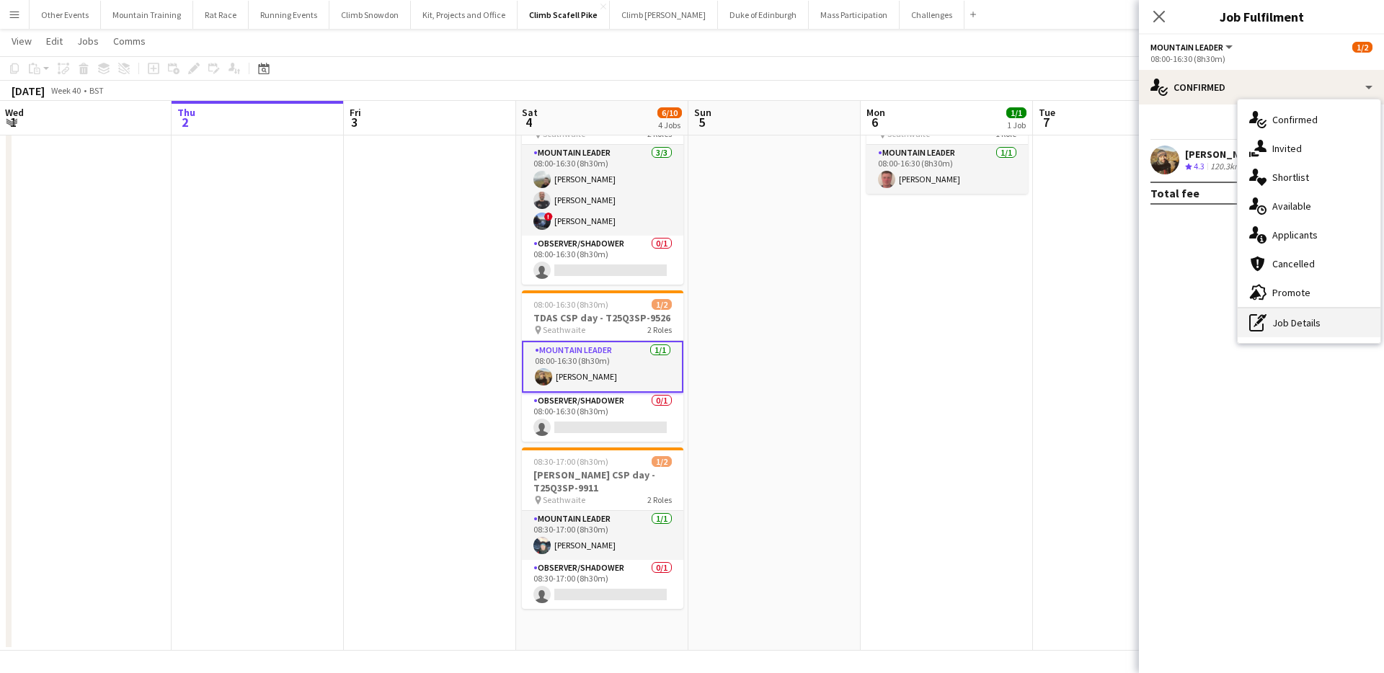
click at [1311, 316] on div "pen-write Job Details" at bounding box center [1308, 322] width 143 height 29
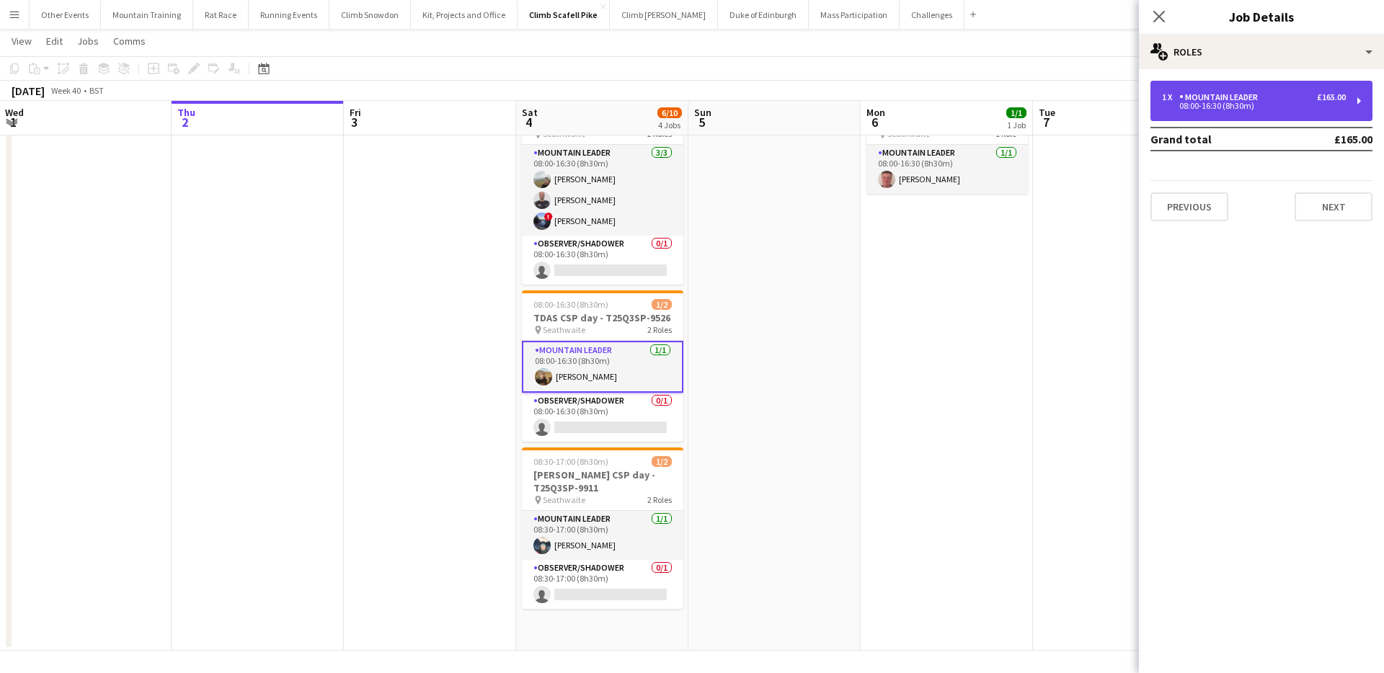
click at [1266, 94] on div "1 x Mountain Leader £165.00" at bounding box center [1254, 97] width 184 height 10
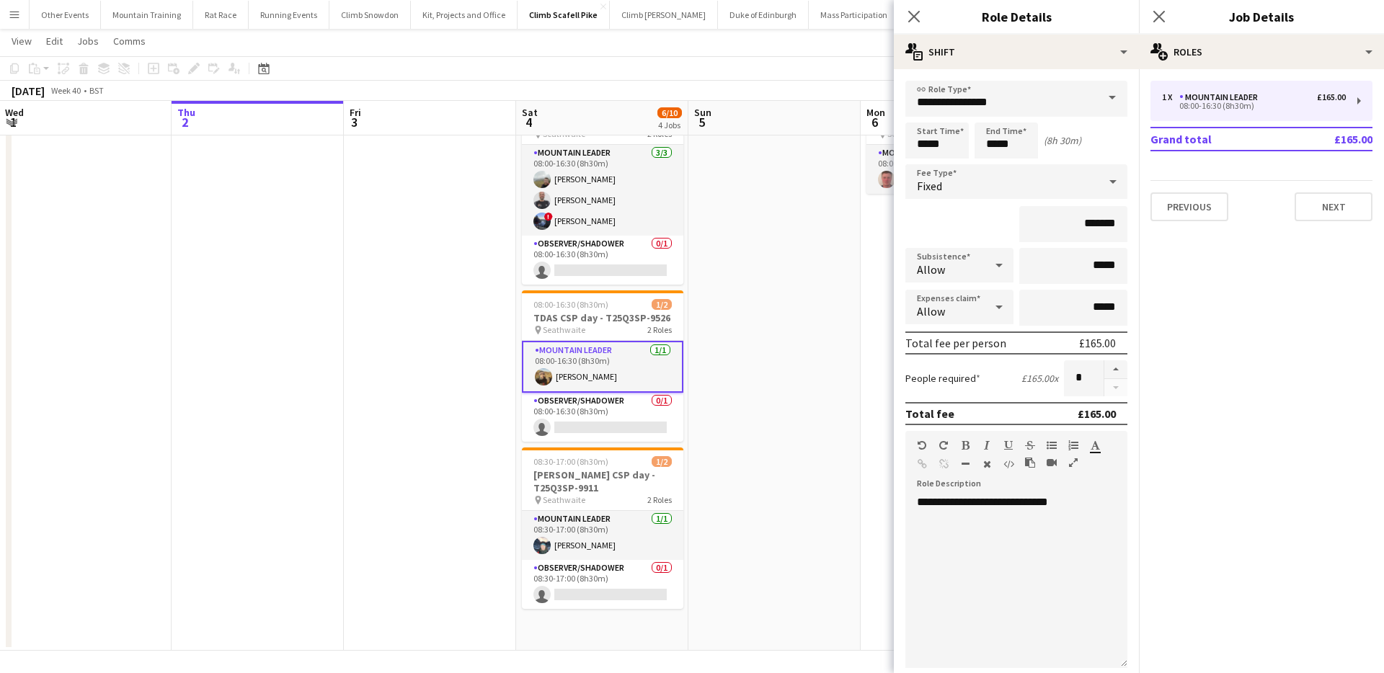
click at [1123, 104] on span at bounding box center [1112, 98] width 30 height 35
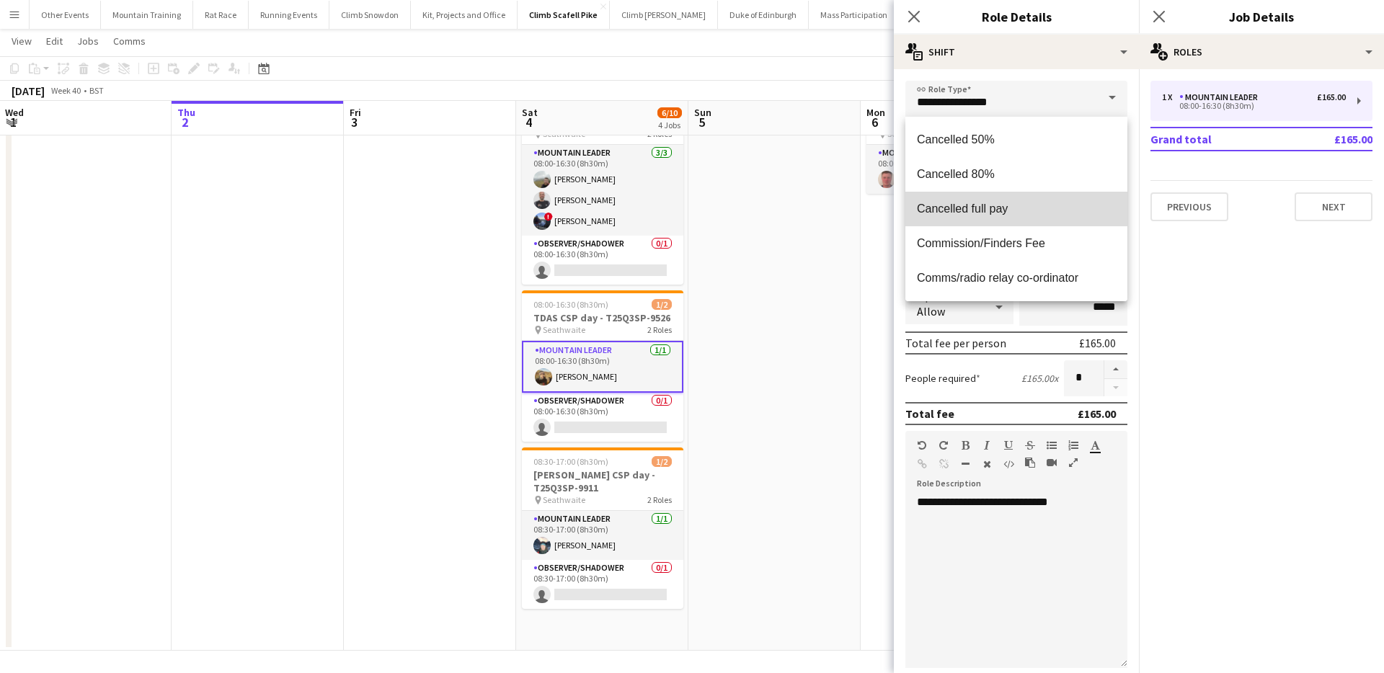
click at [1045, 208] on span "Cancelled full pay" at bounding box center [1016, 209] width 199 height 14
type input "**********"
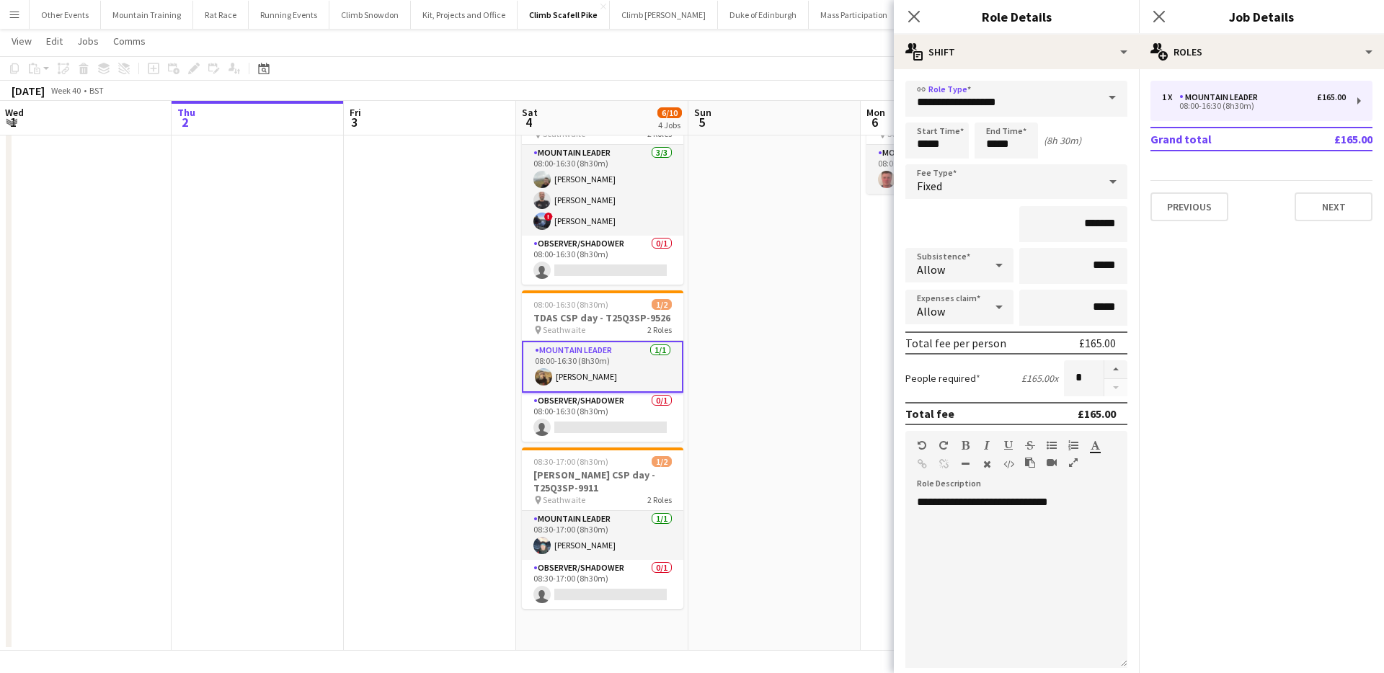
drag, startPoint x: 837, startPoint y: 70, endPoint x: 951, endPoint y: 74, distance: 114.6
click at [838, 70] on app-toolbar "Copy Paste Paste Command V Paste with crew Command Shift V Paste linked Job [GE…" at bounding box center [692, 68] width 1384 height 25
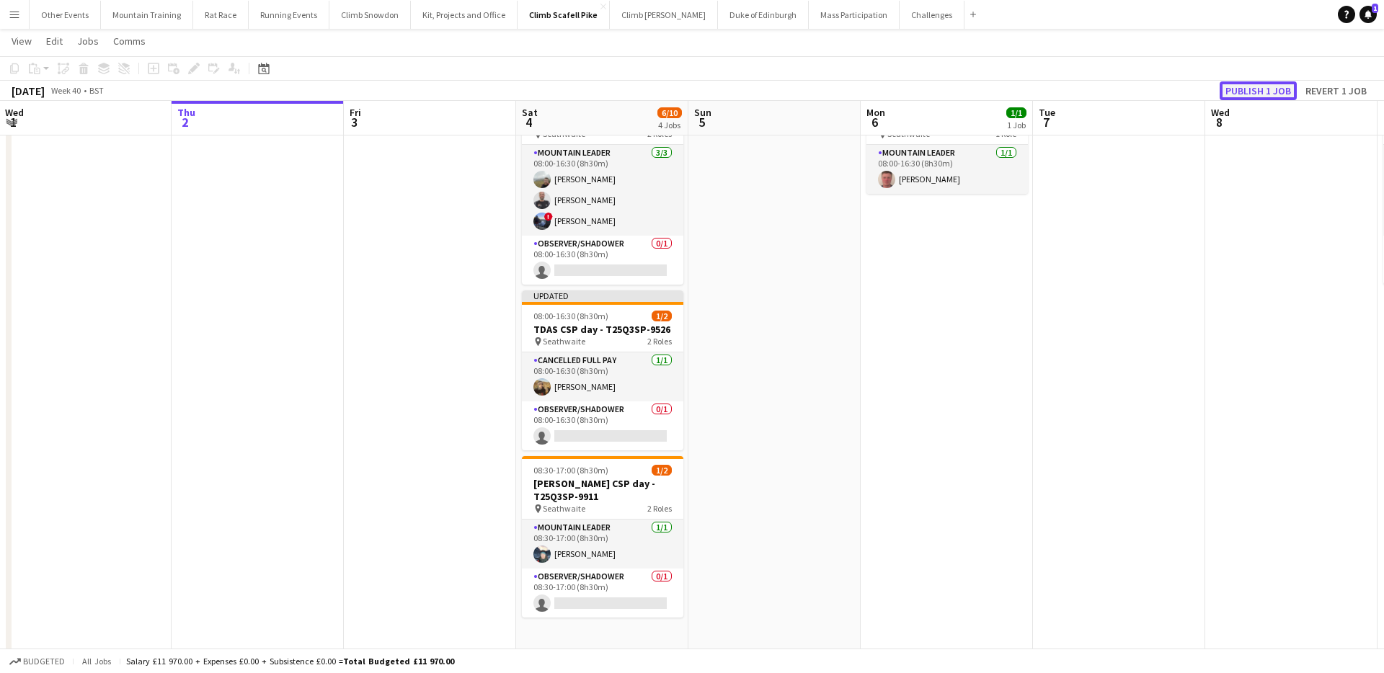
click at [1245, 84] on button "Publish 1 job" at bounding box center [1257, 90] width 77 height 19
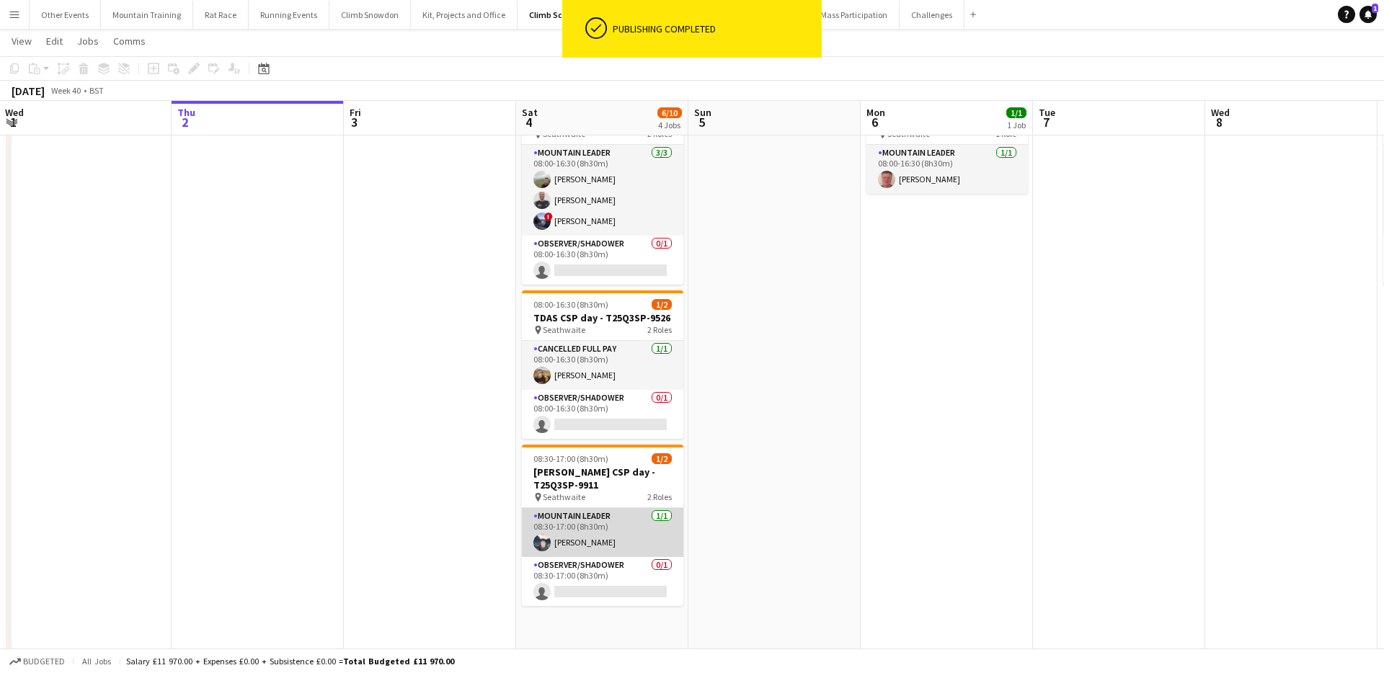
click at [636, 530] on app-card-role "Mountain Leader [DATE] 08:30-17:00 (8h30m) [PERSON_NAME]" at bounding box center [602, 532] width 161 height 49
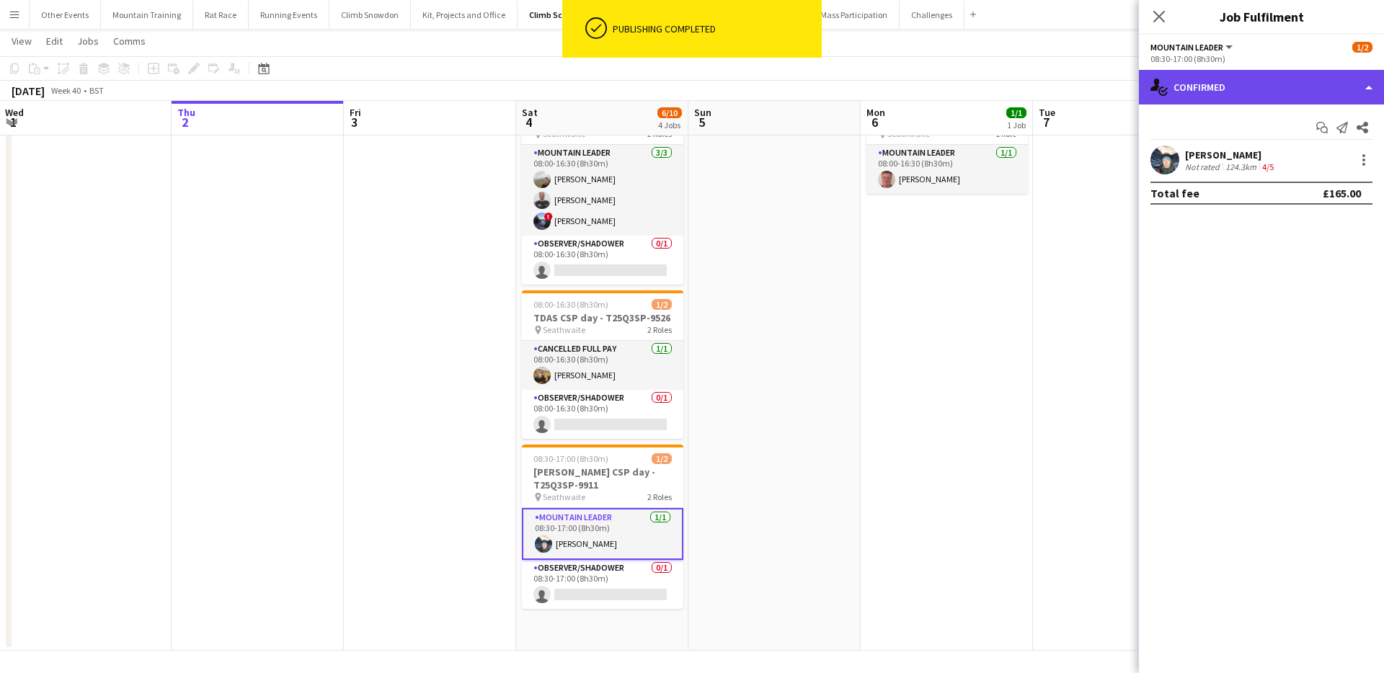
click at [1286, 84] on div "single-neutral-actions-check-2 Confirmed" at bounding box center [1261, 87] width 245 height 35
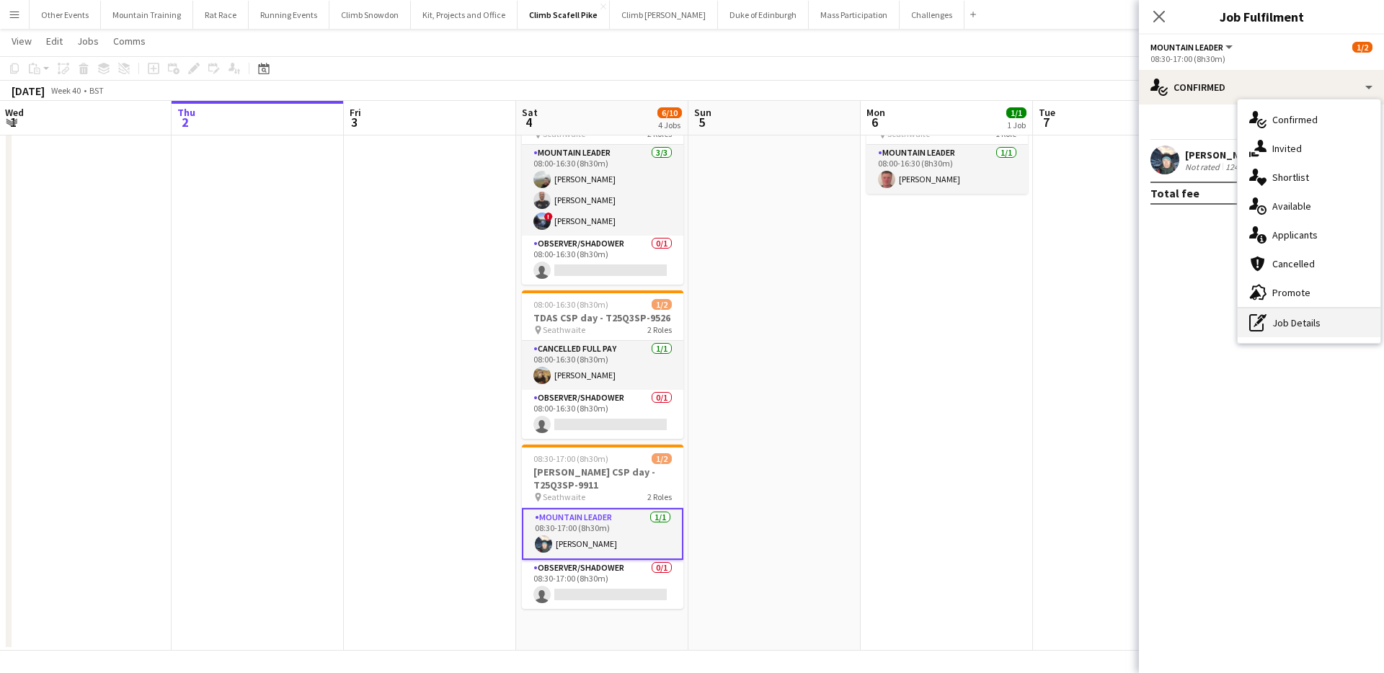
click at [1296, 315] on div "pen-write Job Details" at bounding box center [1308, 322] width 143 height 29
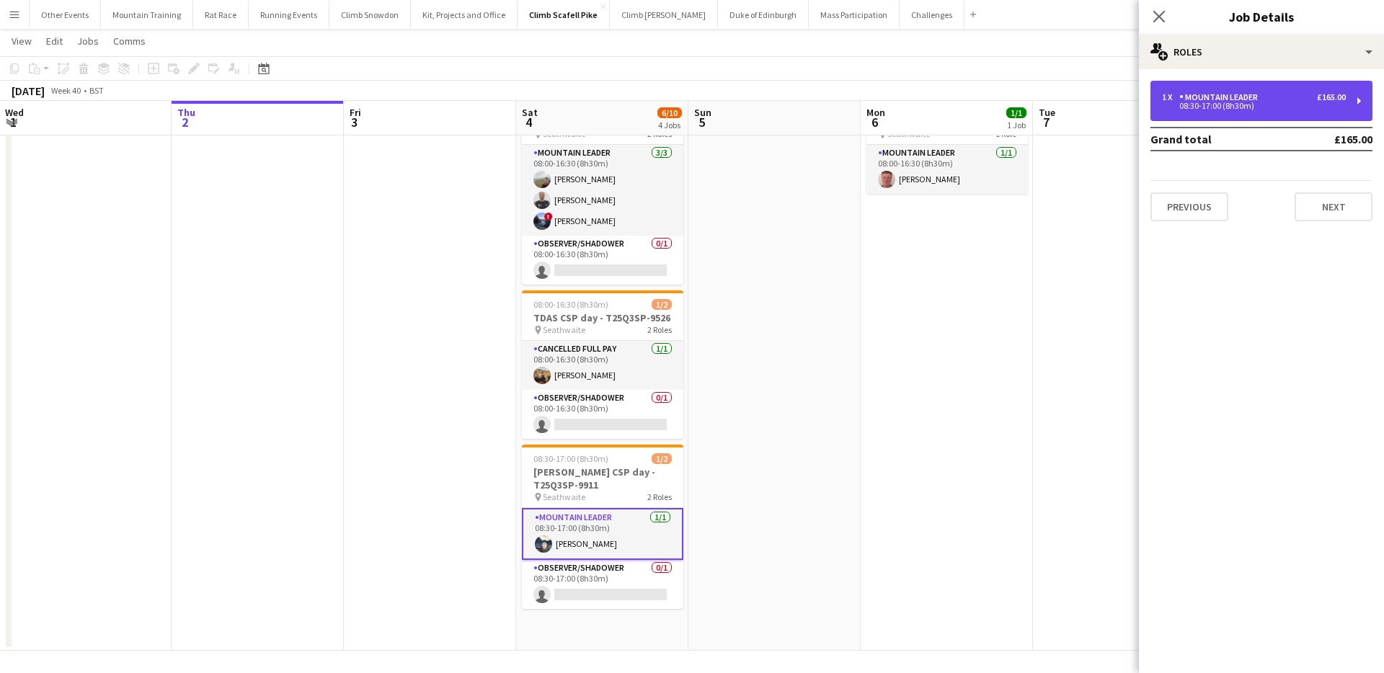
click at [1261, 102] on div "Mountain Leader" at bounding box center [1221, 97] width 84 height 10
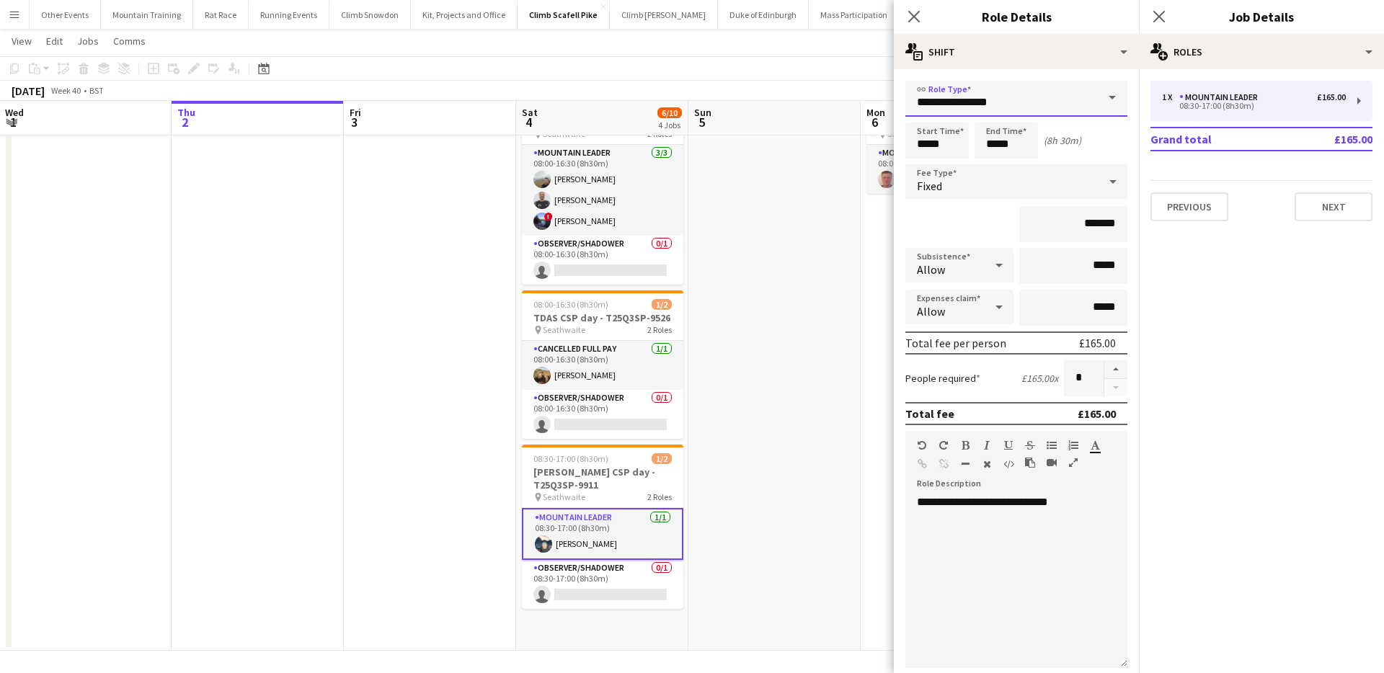
click at [1083, 86] on input "**********" at bounding box center [1016, 99] width 222 height 36
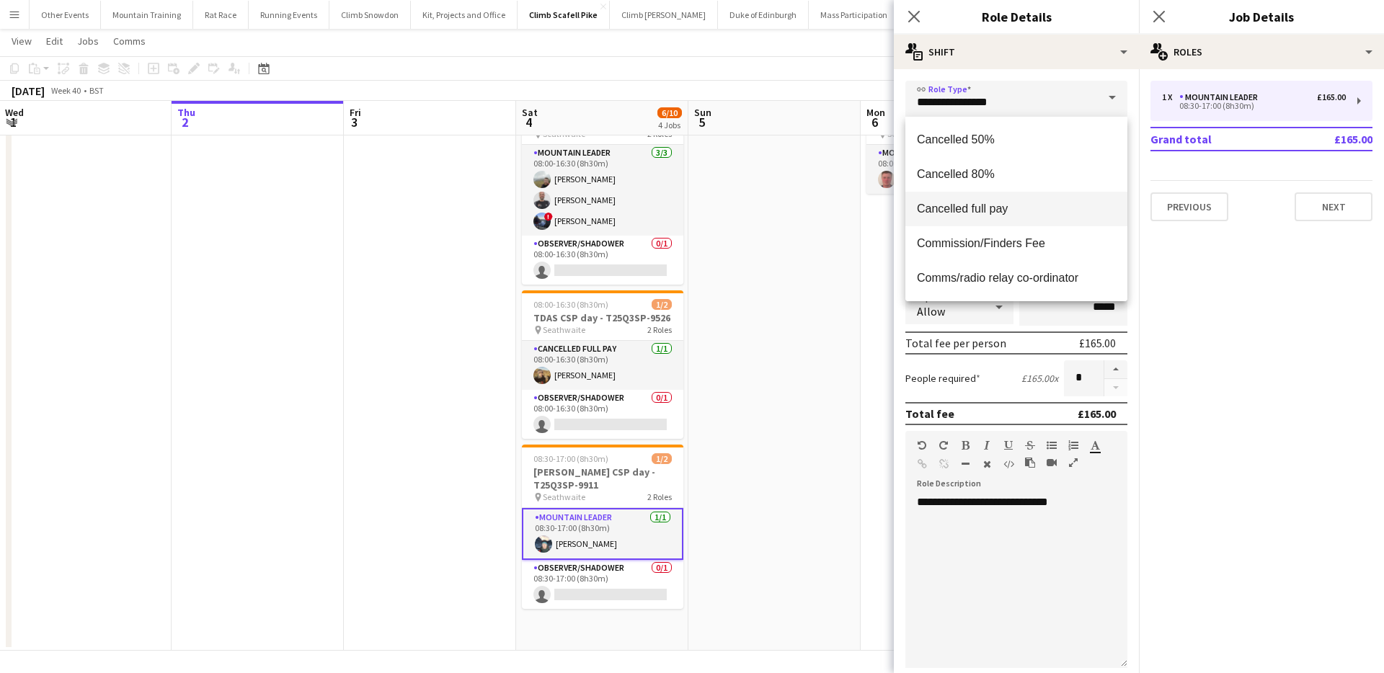
click at [1013, 210] on span "Cancelled full pay" at bounding box center [1016, 209] width 199 height 14
type input "**********"
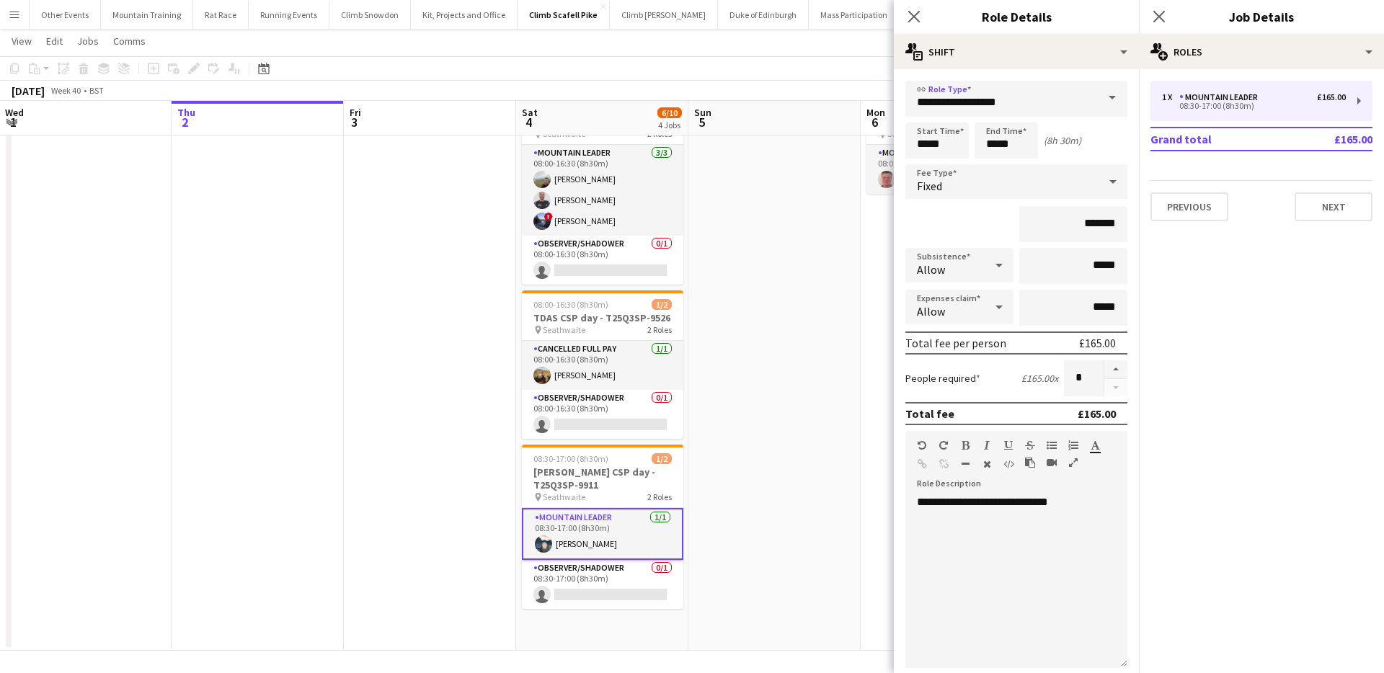
click at [773, 62] on app-toolbar "Copy Paste Paste Command V Paste with crew Command Shift V Paste linked Job [GE…" at bounding box center [692, 68] width 1384 height 25
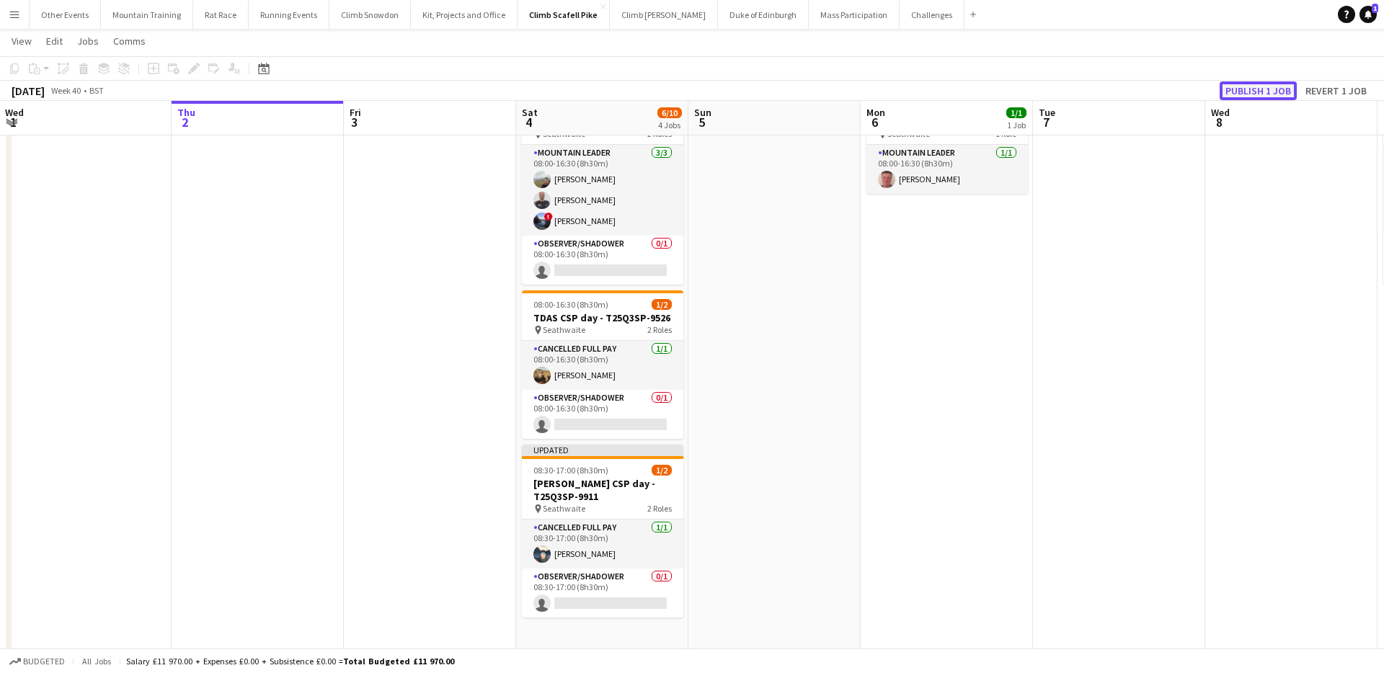
click at [1240, 84] on button "Publish 1 job" at bounding box center [1257, 90] width 77 height 19
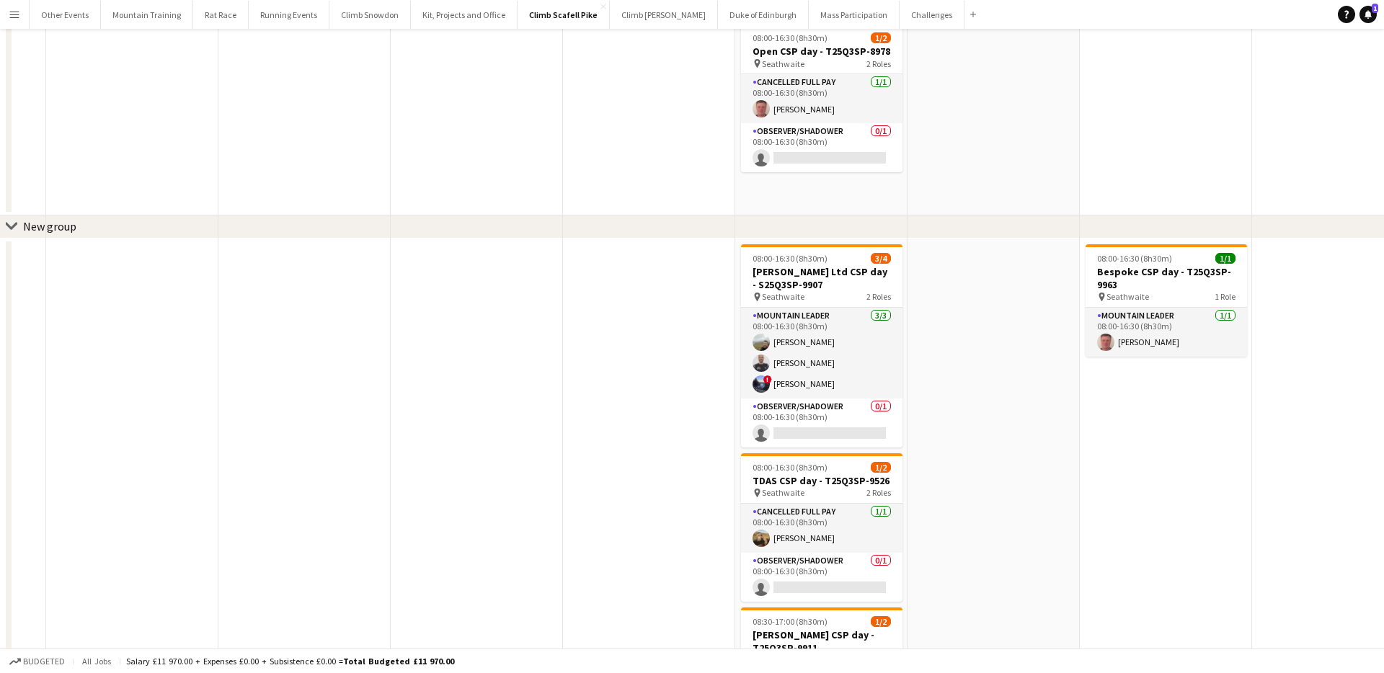
scroll to position [308, 0]
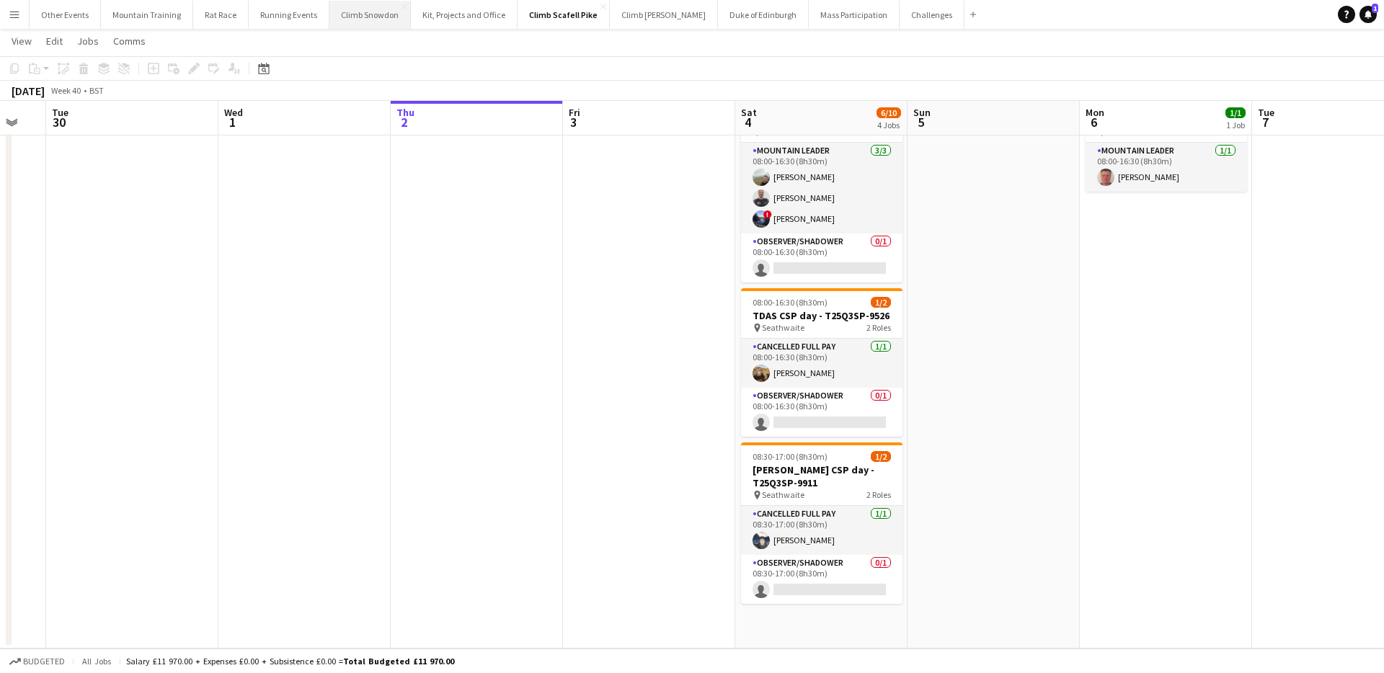
click at [354, 20] on button "Climb Snowdon Close" at bounding box center [369, 15] width 81 height 28
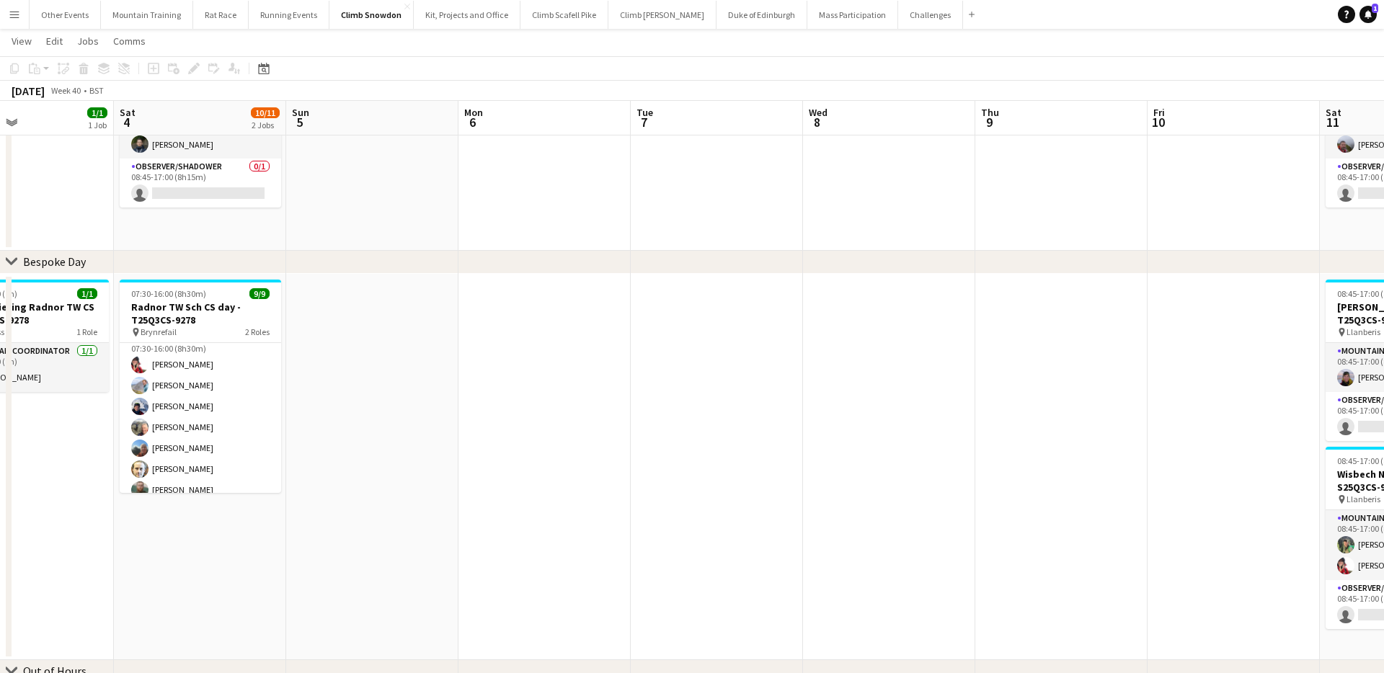
scroll to position [94, 0]
